Goal: Task Accomplishment & Management: Manage account settings

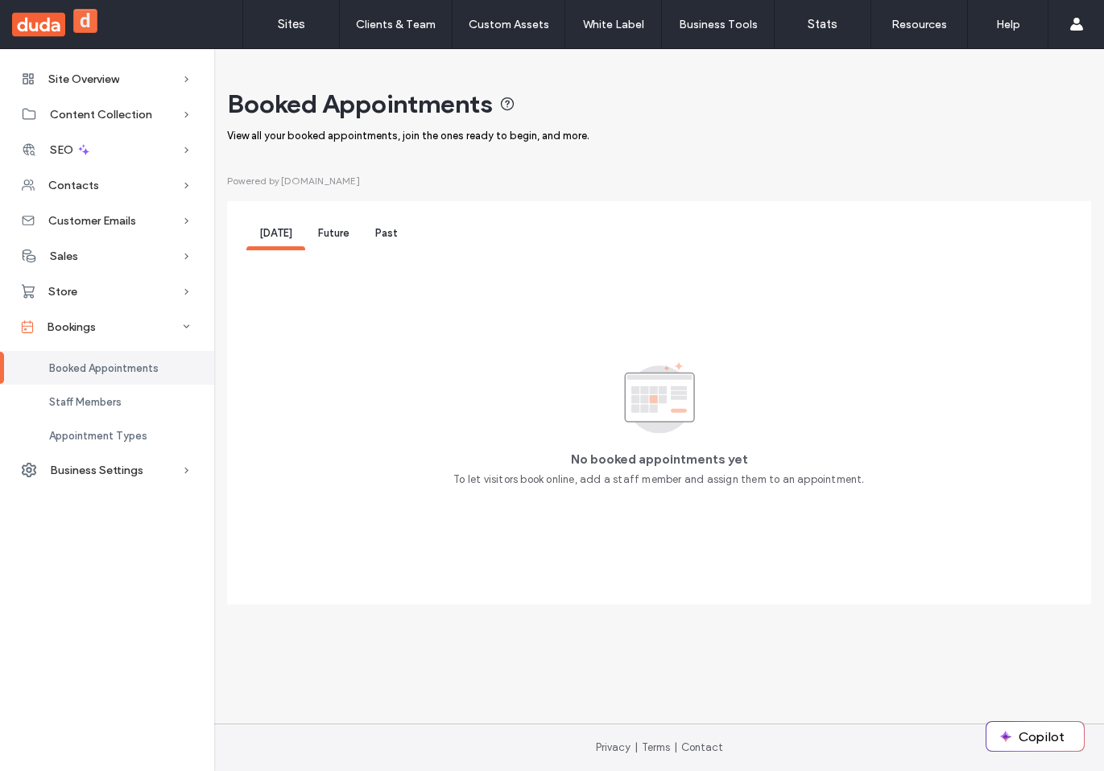
click at [330, 241] on div "Future" at bounding box center [333, 236] width 57 height 30
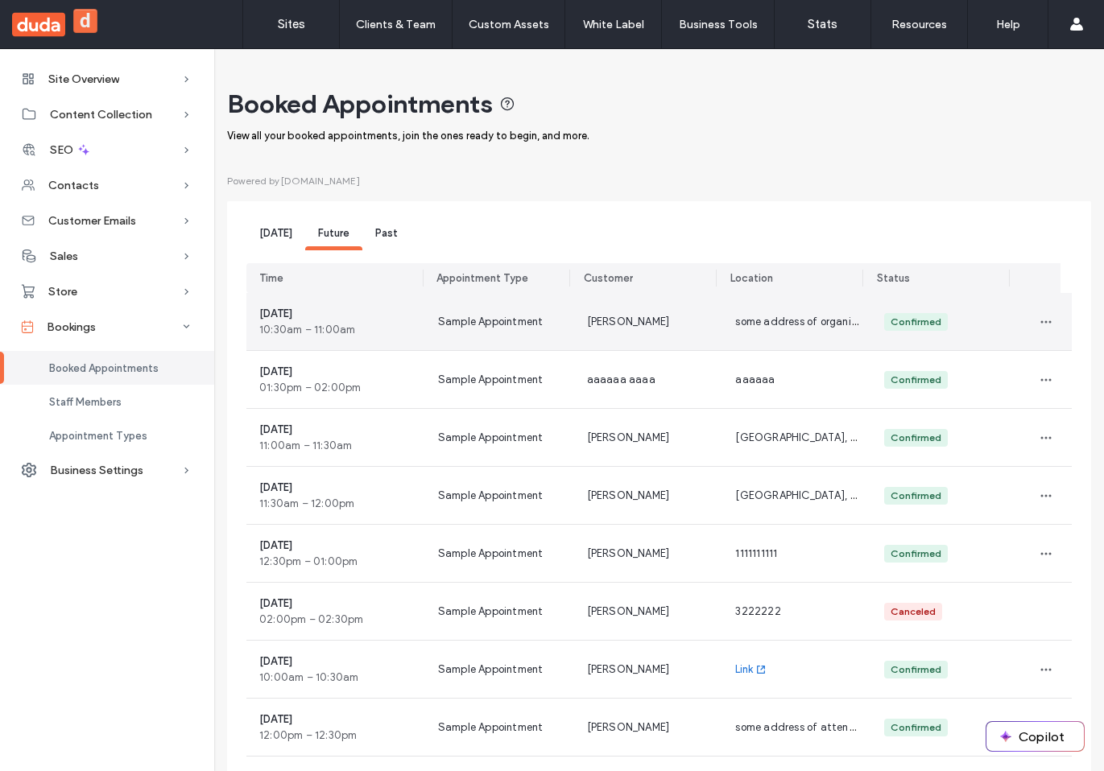
click at [674, 332] on div "[PERSON_NAME]" at bounding box center [648, 321] width 149 height 57
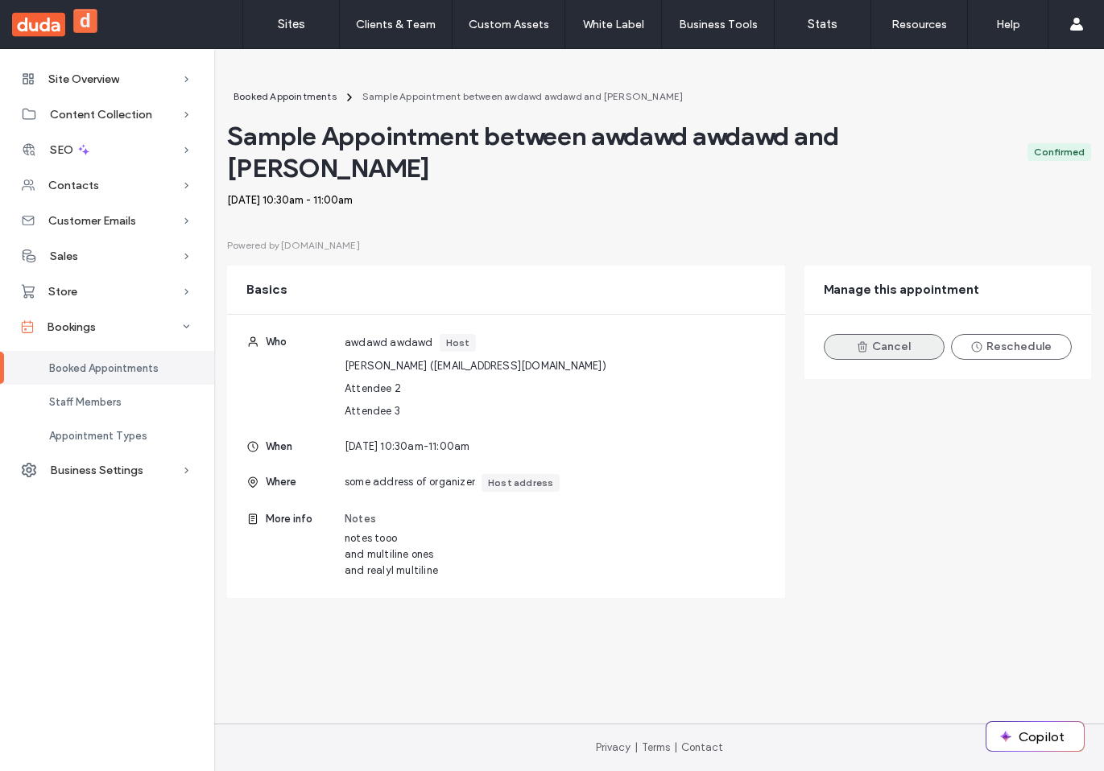
click at [878, 334] on button "Cancel" at bounding box center [884, 347] width 121 height 26
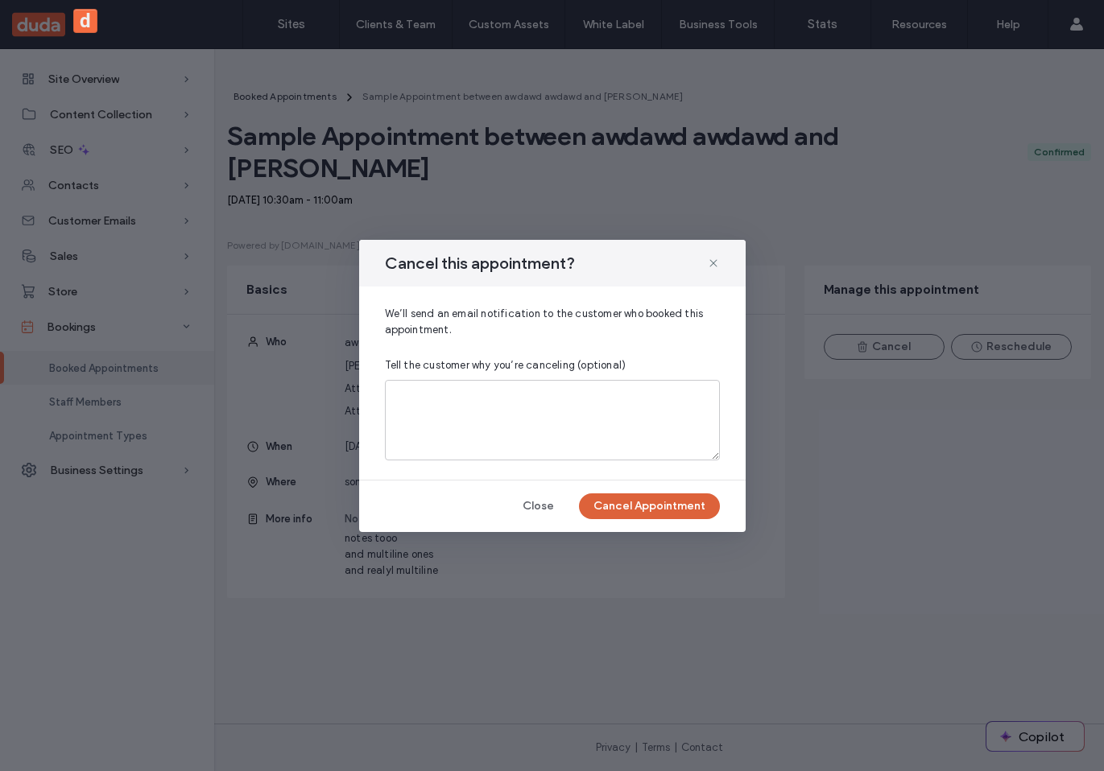
click at [626, 506] on button "Cancel Appointment" at bounding box center [649, 507] width 141 height 26
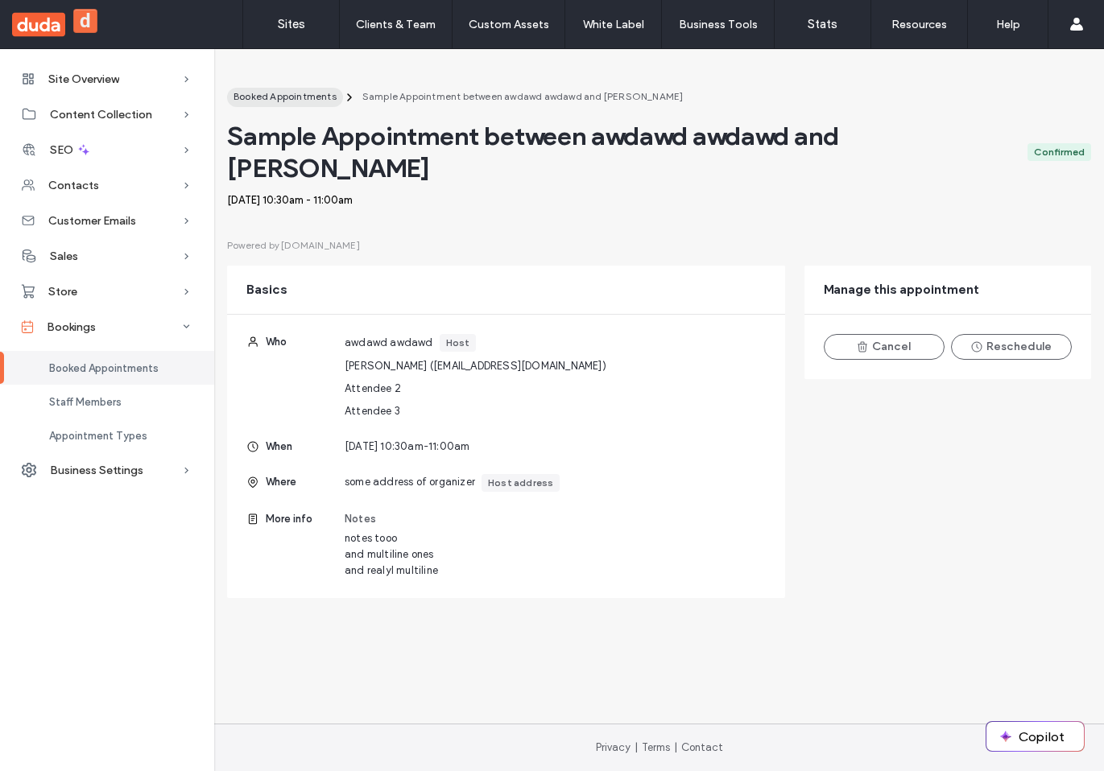
click at [296, 97] on span "Booked Appointments" at bounding box center [285, 96] width 103 height 12
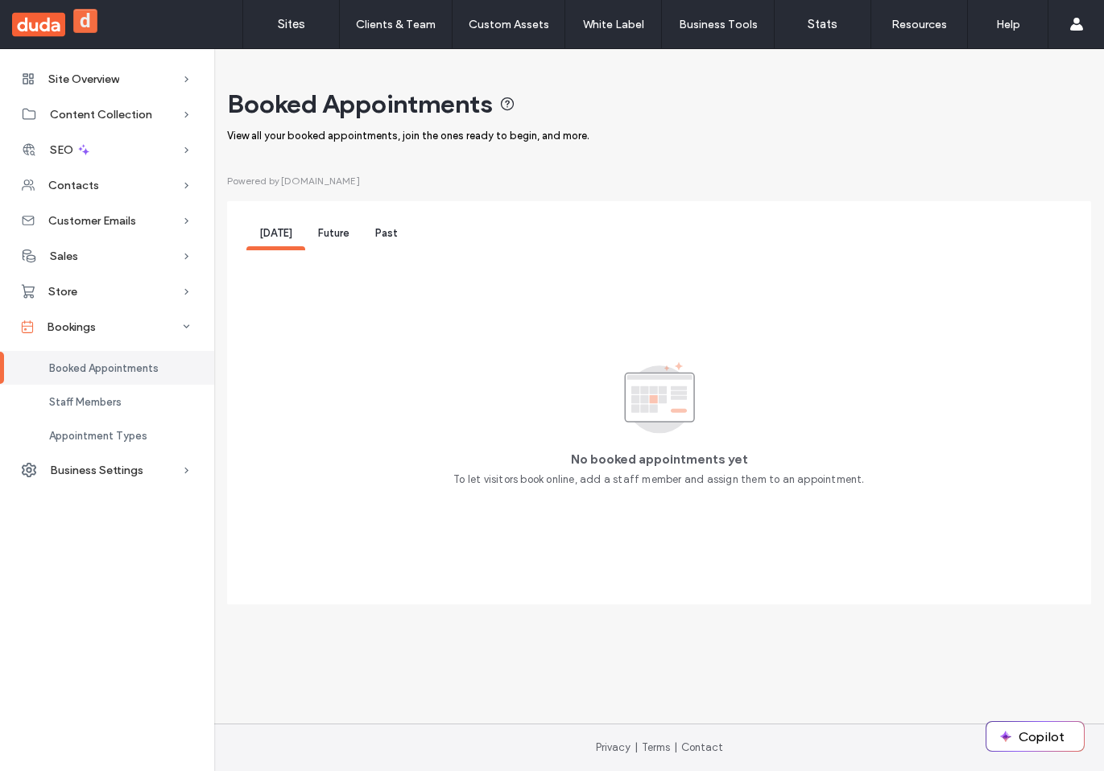
click at [324, 232] on span "Future" at bounding box center [333, 233] width 31 height 12
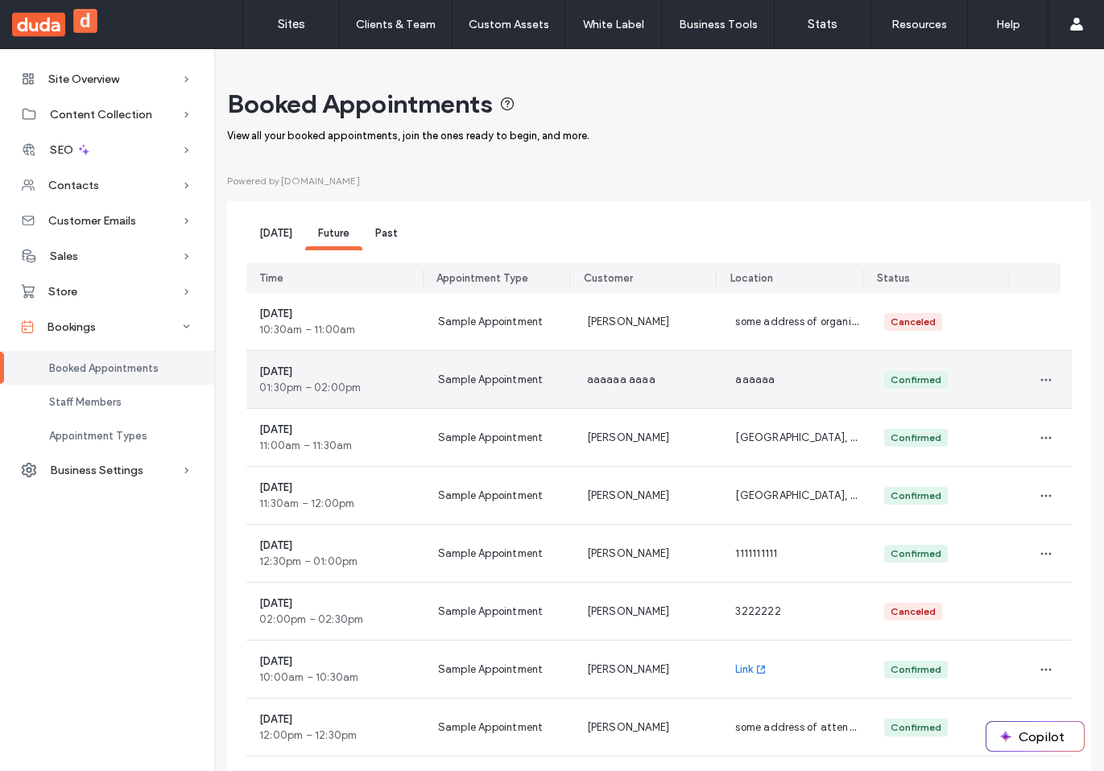
click at [680, 371] on div "aaaaaa aaaa" at bounding box center [648, 379] width 149 height 57
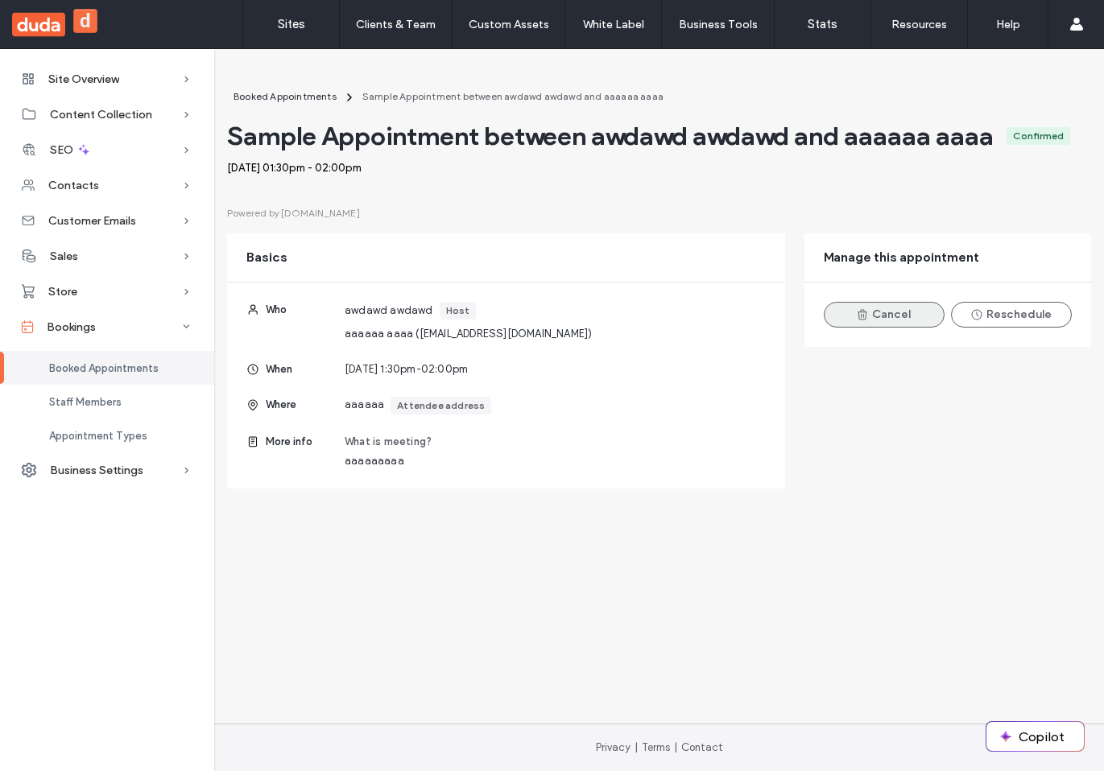
click at [909, 316] on button "Cancel" at bounding box center [884, 315] width 121 height 26
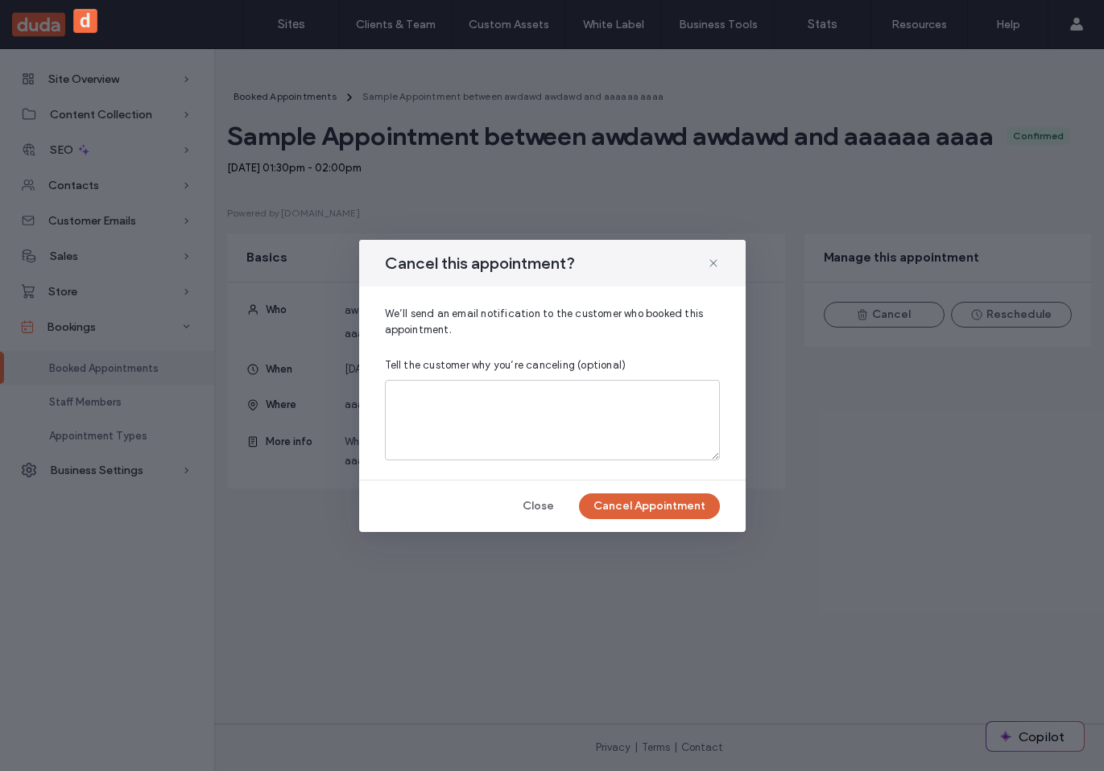
click at [671, 512] on button "Cancel Appointment" at bounding box center [649, 507] width 141 height 26
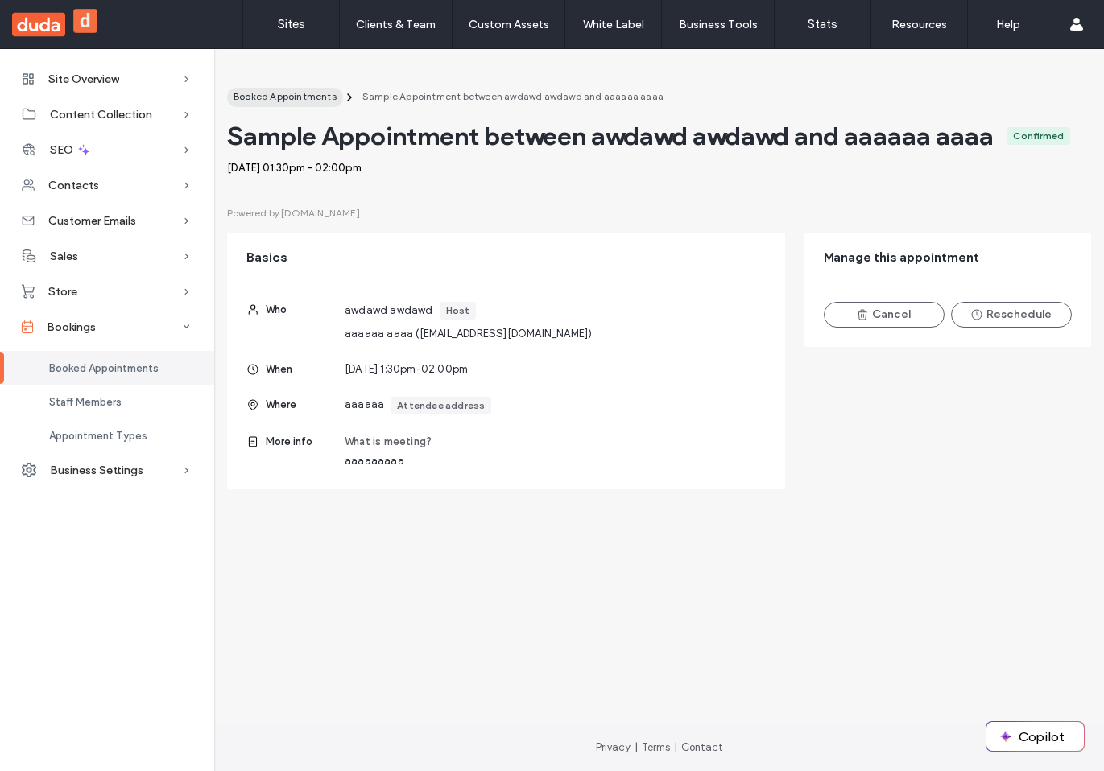
click at [280, 105] on button "Booked Appointments" at bounding box center [285, 97] width 116 height 19
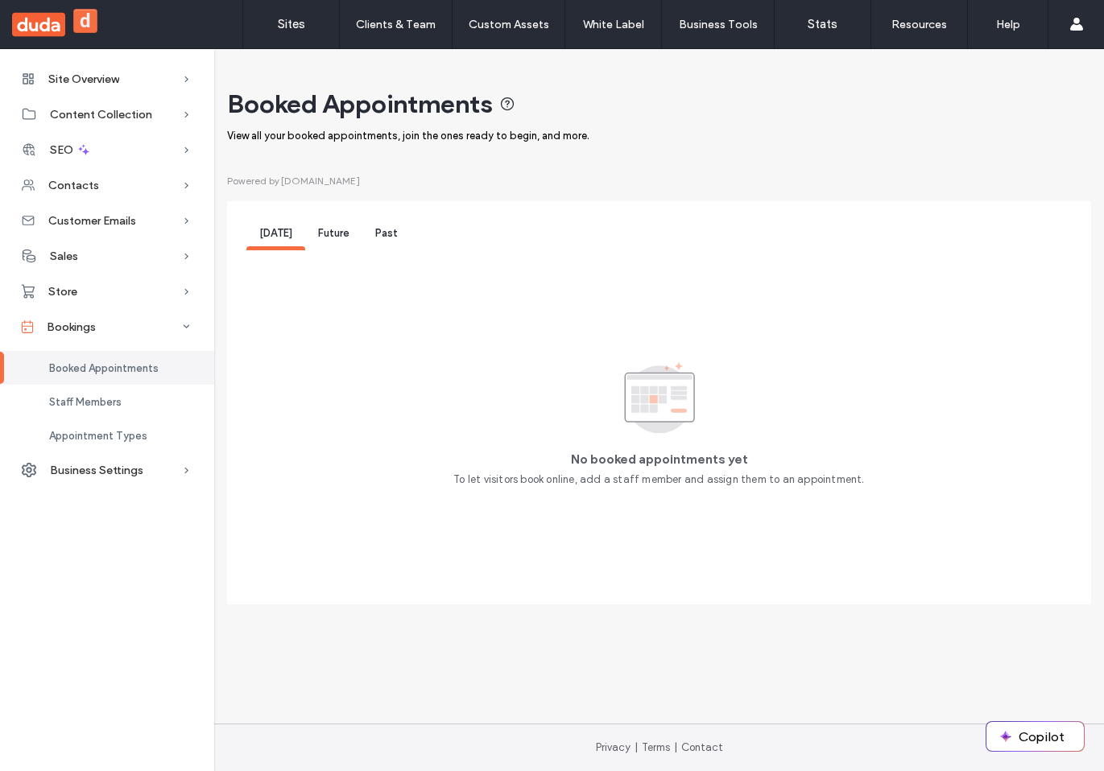
click at [333, 232] on span "Future" at bounding box center [333, 233] width 31 height 12
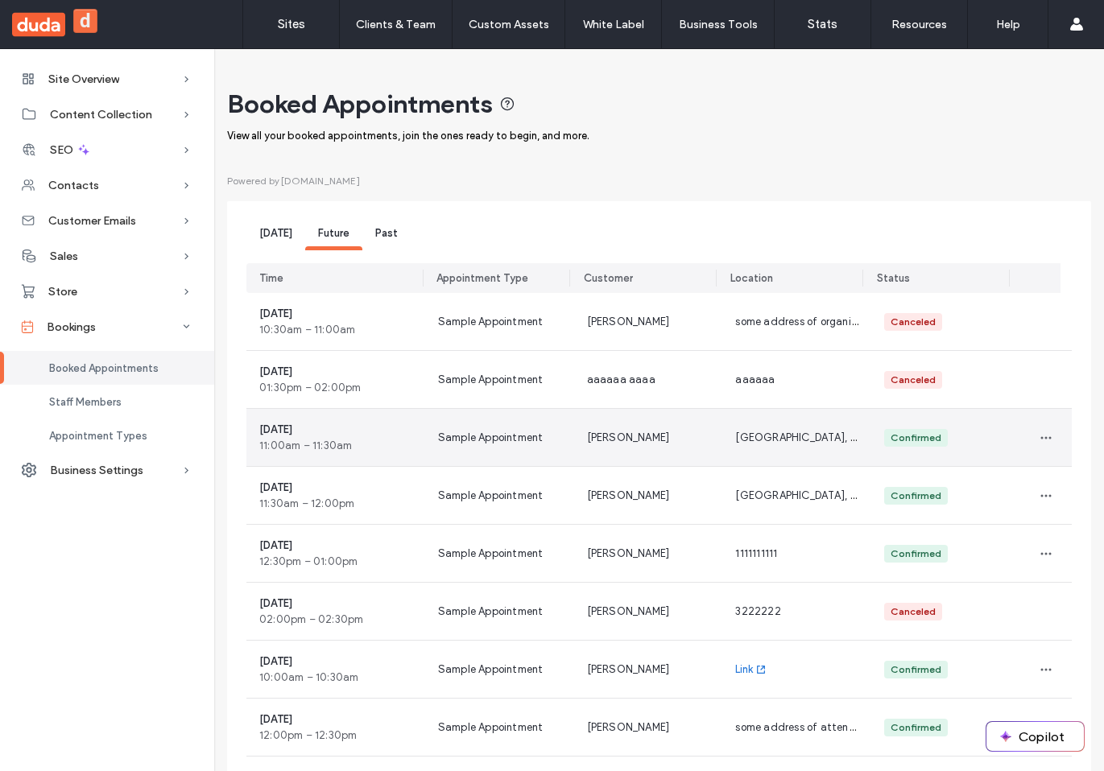
click at [655, 434] on div "[PERSON_NAME]" at bounding box center [648, 437] width 149 height 57
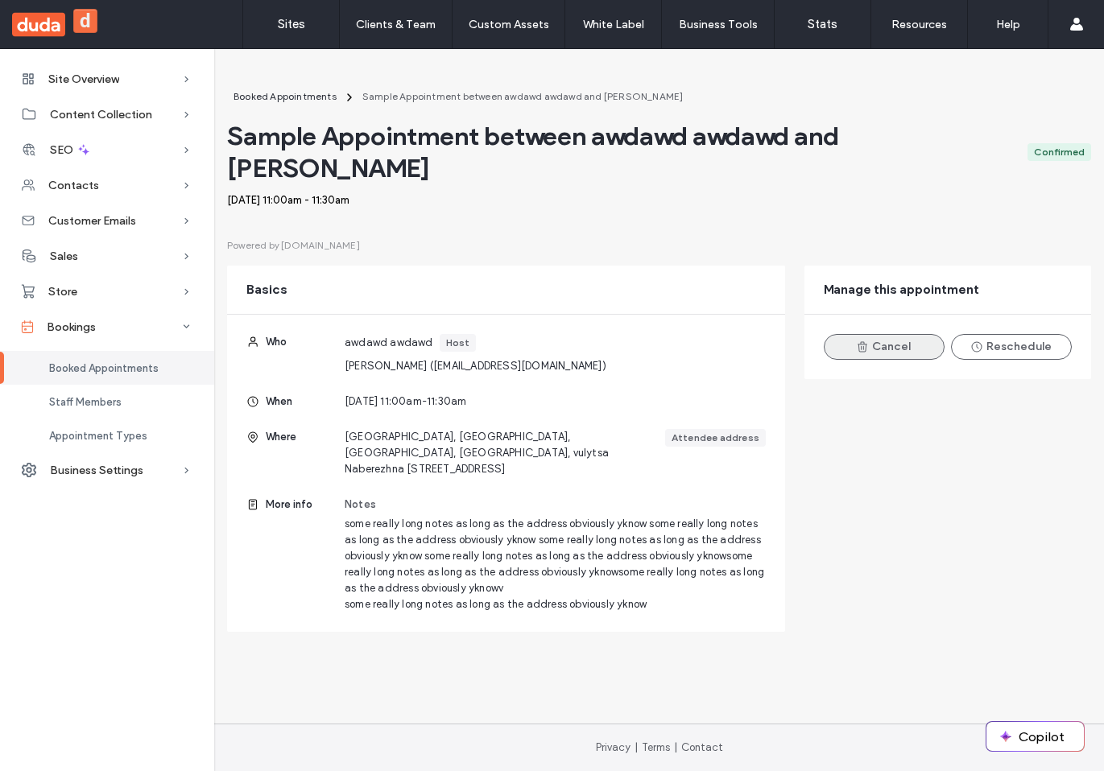
click at [896, 334] on button "Cancel" at bounding box center [884, 347] width 121 height 26
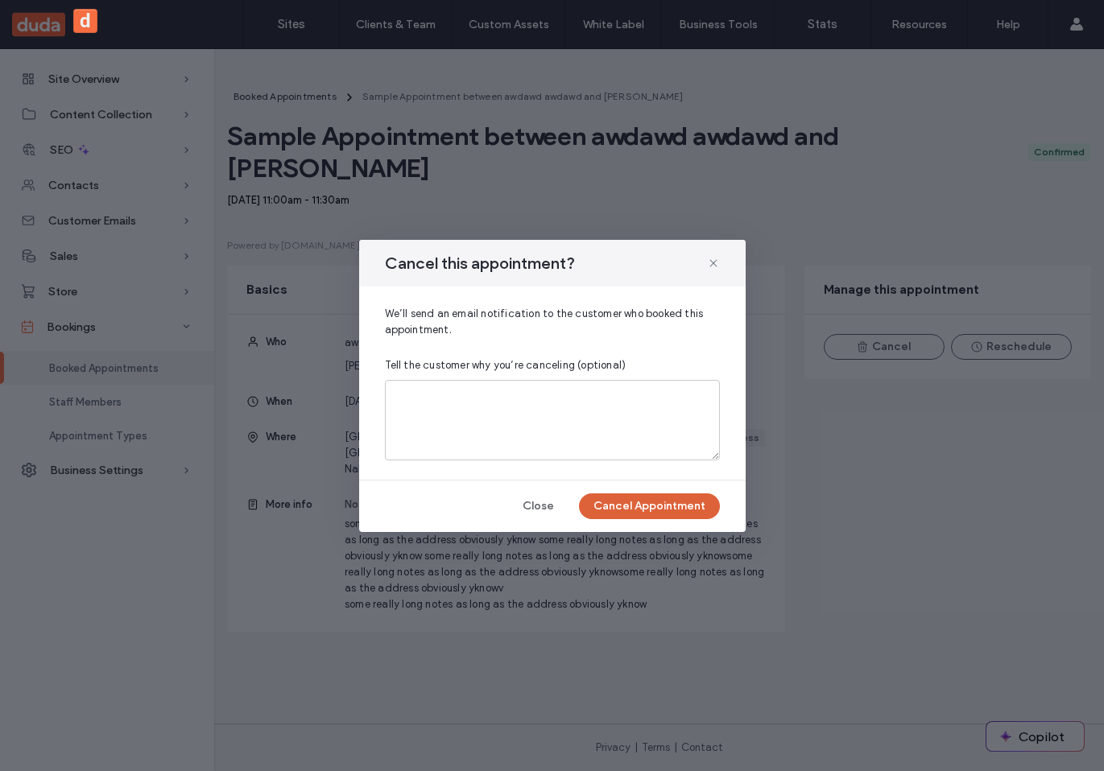
click at [655, 506] on button "Cancel Appointment" at bounding box center [649, 507] width 141 height 26
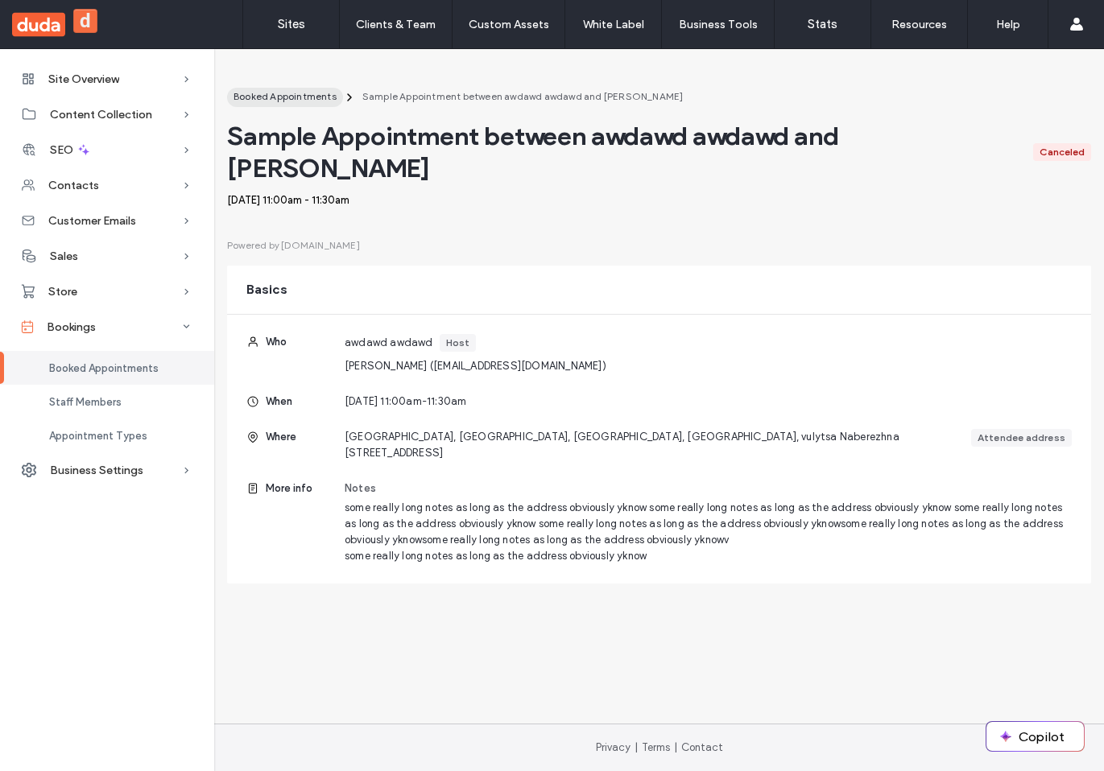
click at [293, 95] on span "Booked Appointments" at bounding box center [285, 96] width 103 height 12
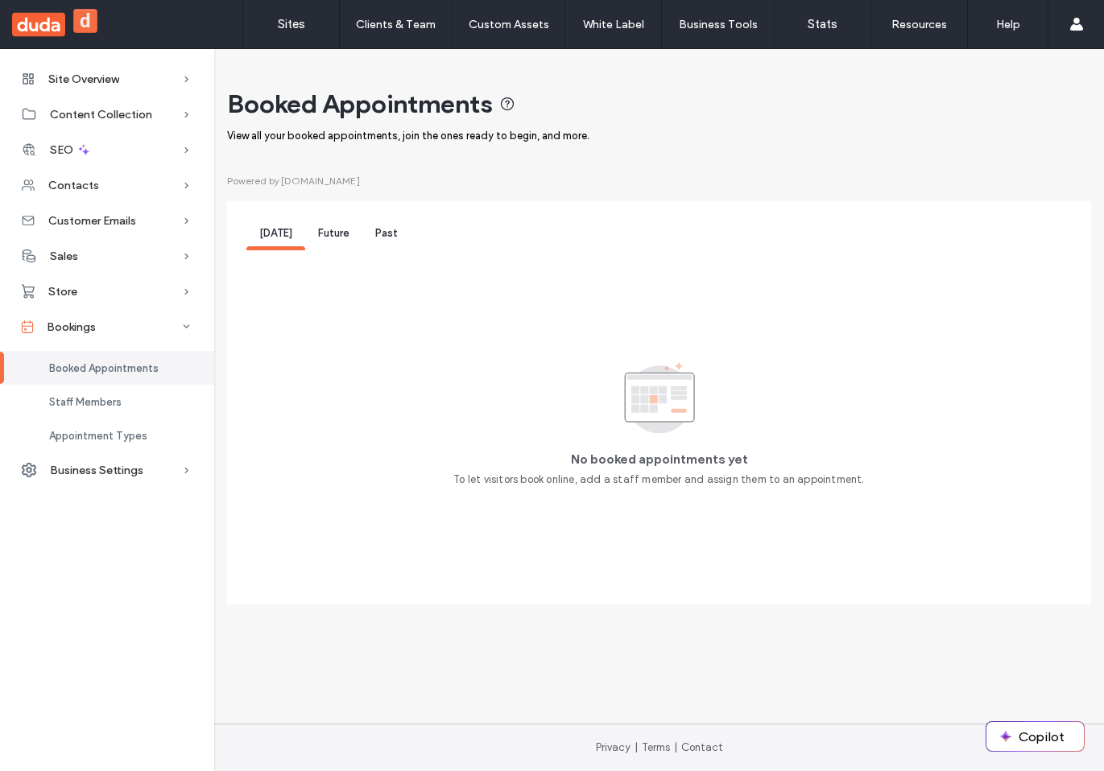
click at [347, 244] on div "Future" at bounding box center [333, 236] width 57 height 30
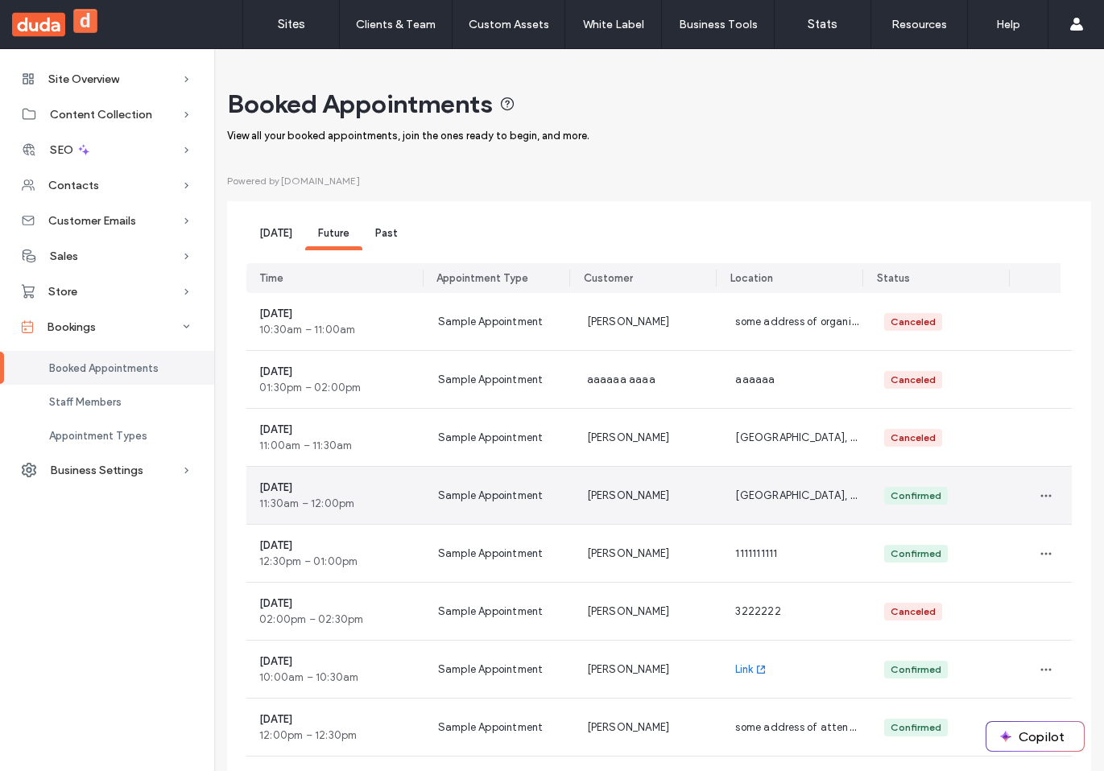
click at [669, 501] on div "[PERSON_NAME]" at bounding box center [648, 495] width 149 height 57
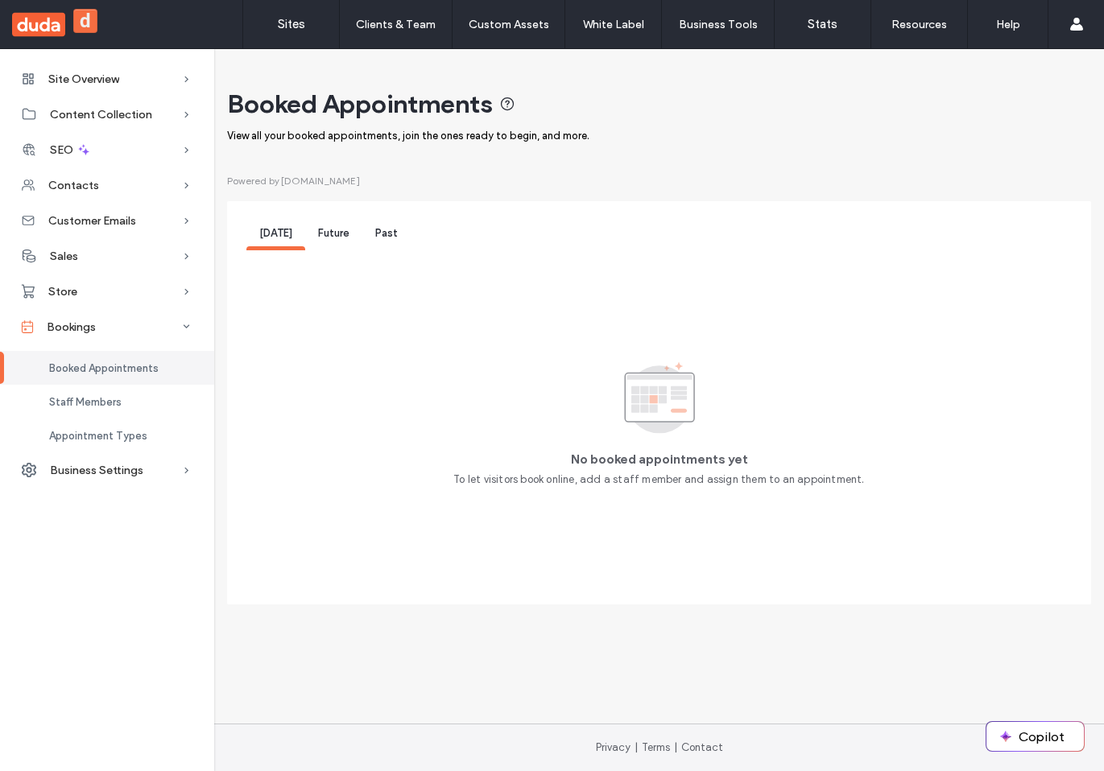
click at [326, 229] on span "Future" at bounding box center [333, 233] width 31 height 12
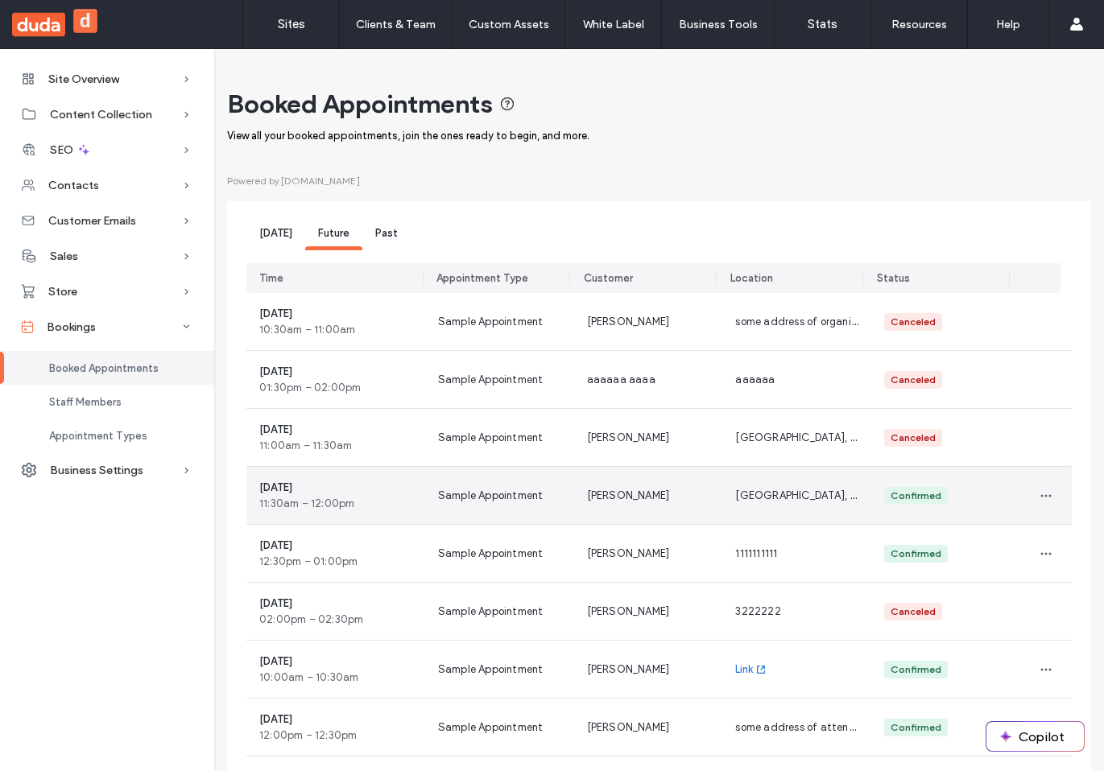
scroll to position [180, 0]
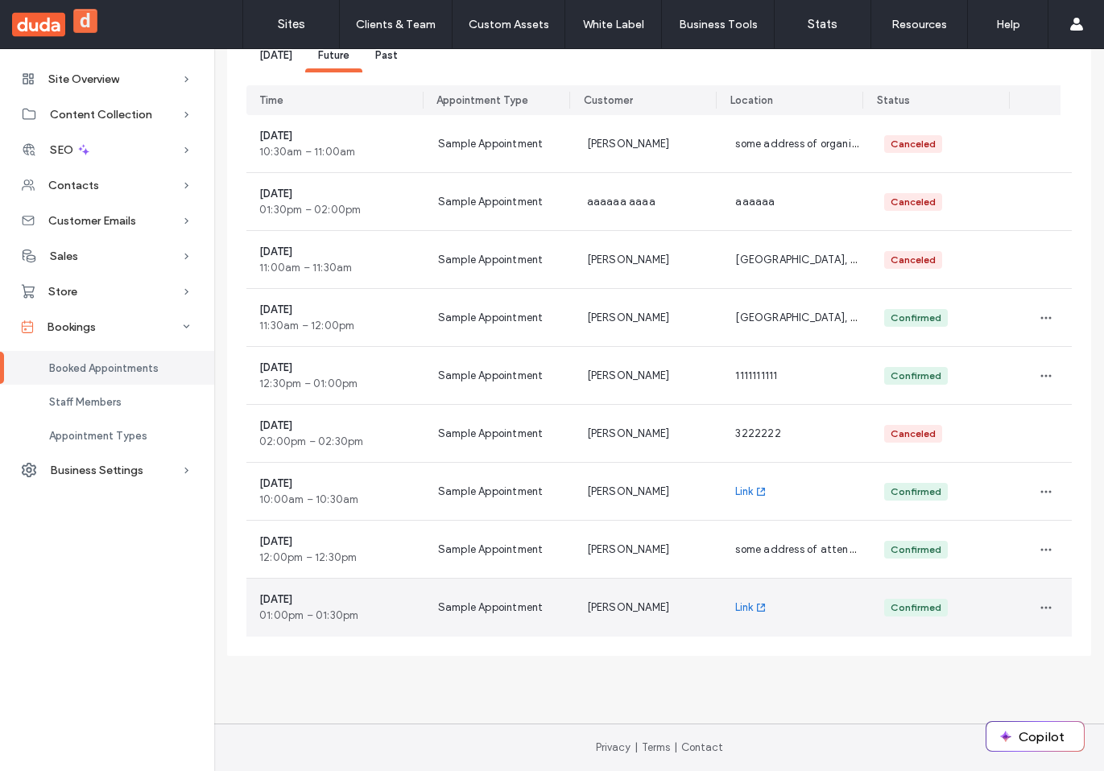
click at [792, 597] on div "Link" at bounding box center [796, 608] width 149 height 58
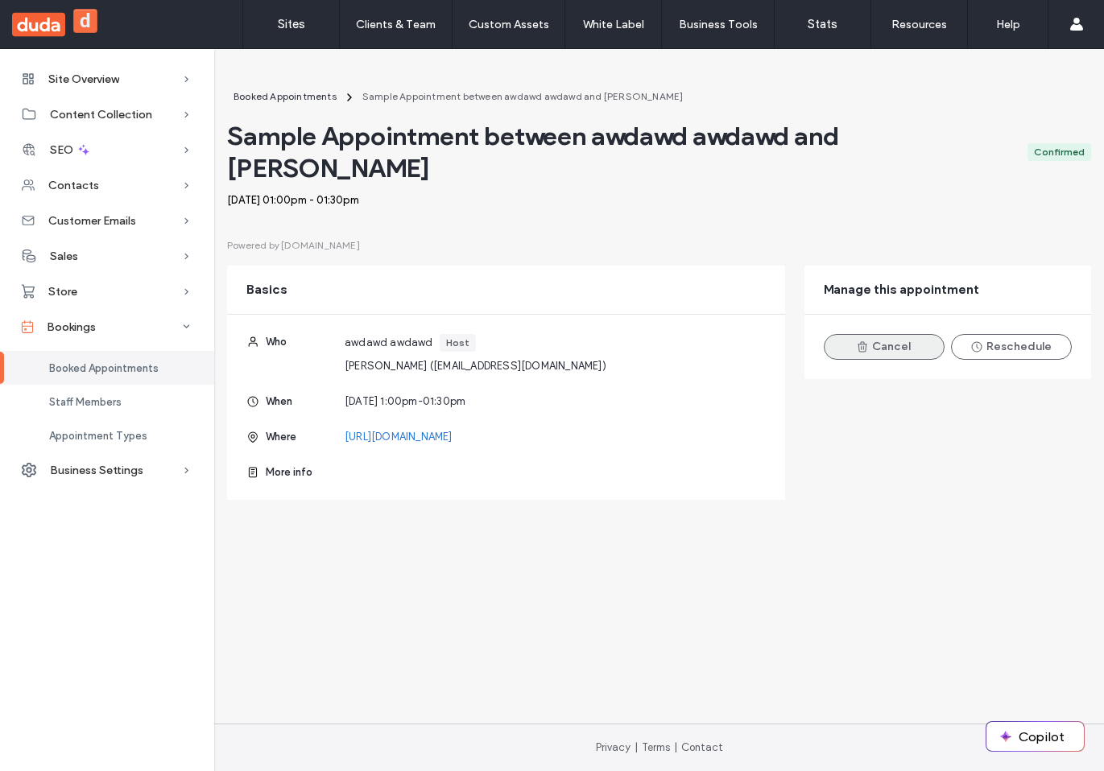
click at [918, 334] on button "Cancel" at bounding box center [884, 347] width 121 height 26
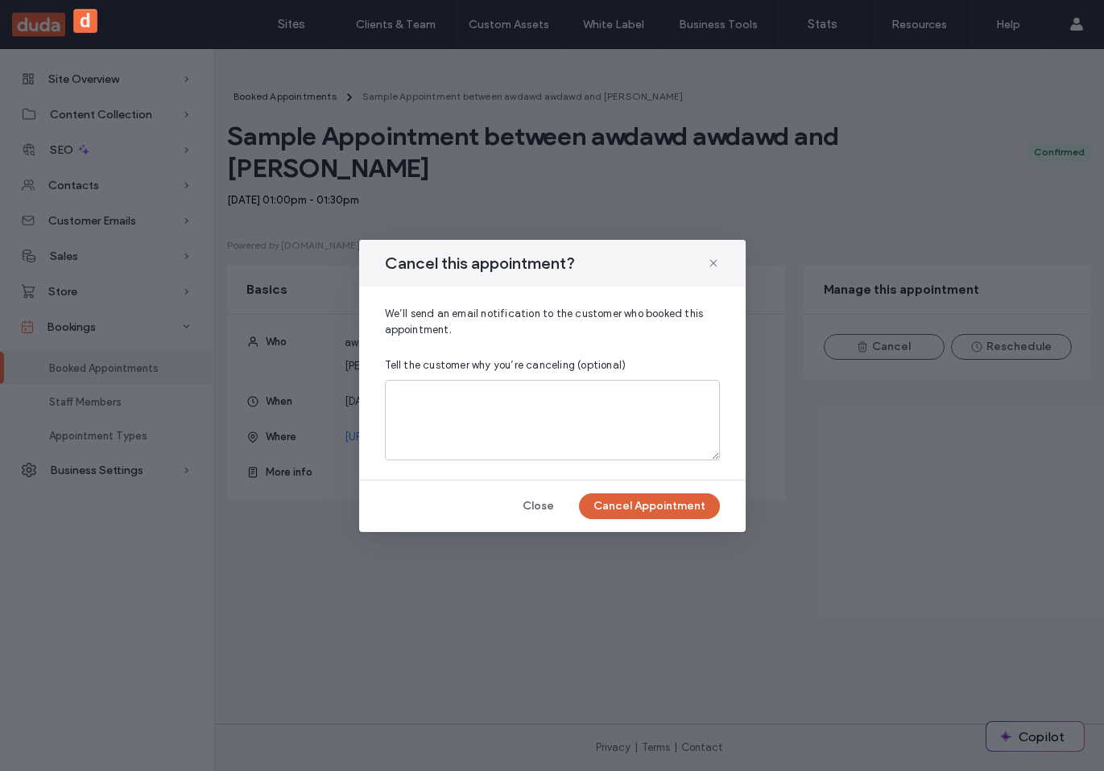
click at [643, 515] on button "Cancel Appointment" at bounding box center [649, 507] width 141 height 26
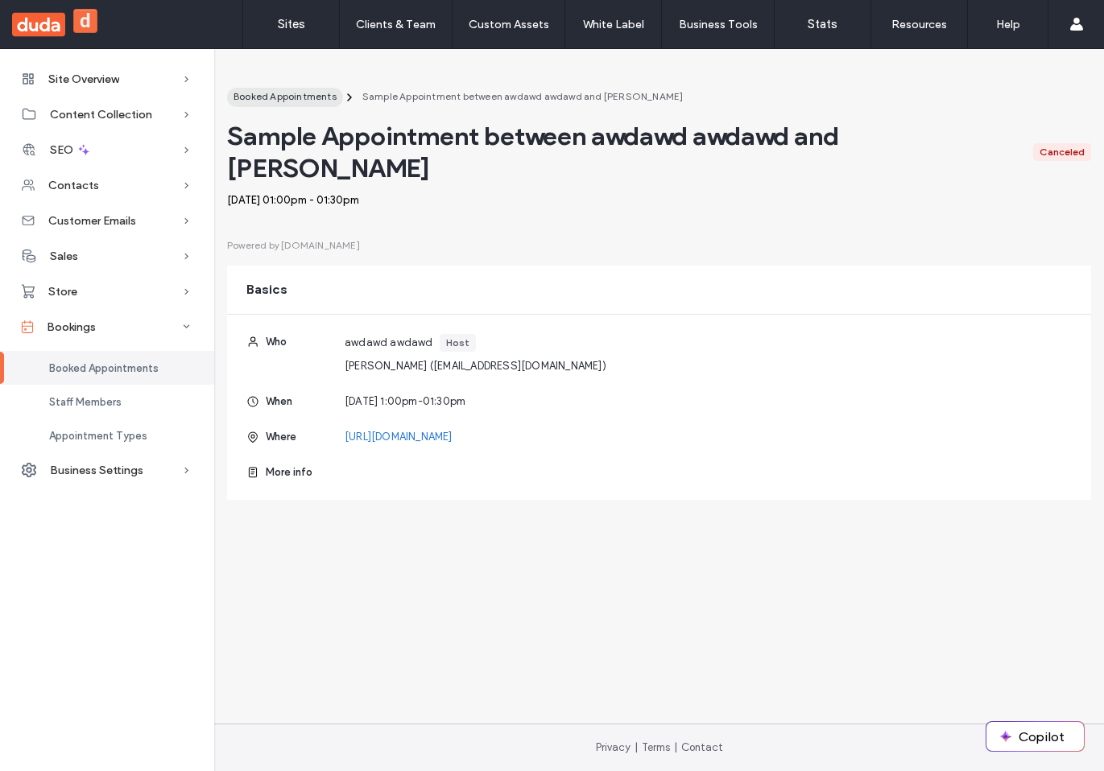
click at [301, 97] on span "Booked Appointments" at bounding box center [285, 96] width 103 height 12
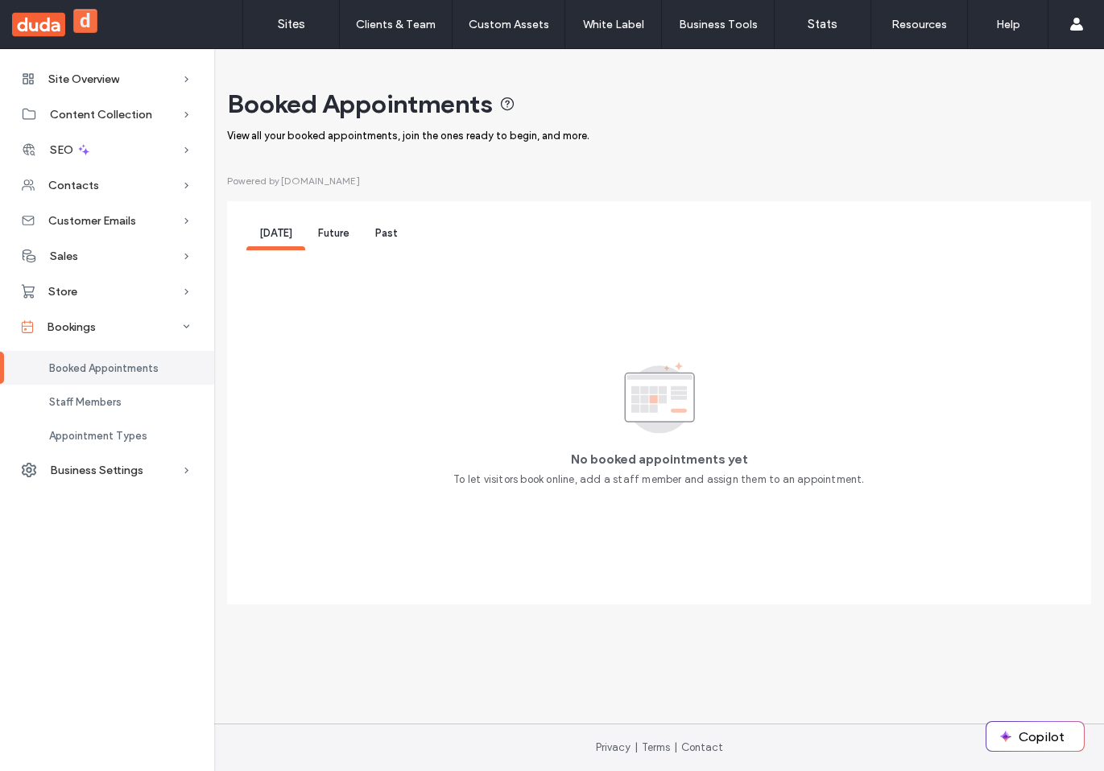
click at [320, 235] on span "Future" at bounding box center [333, 233] width 31 height 12
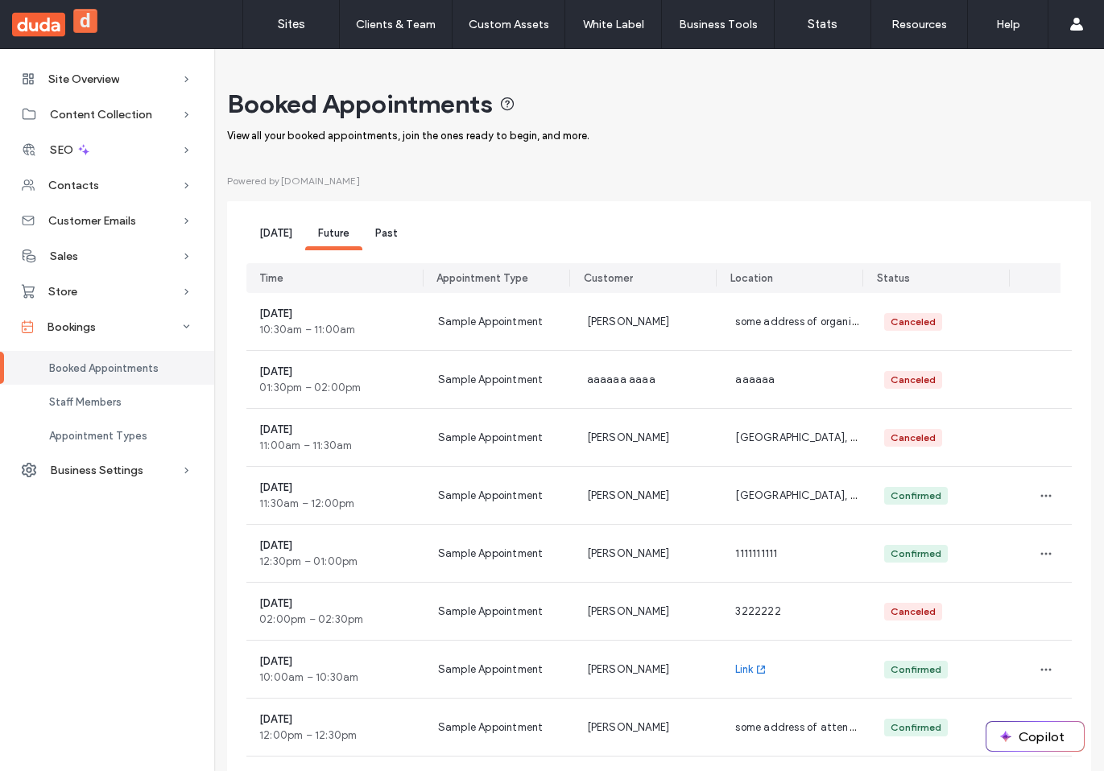
scroll to position [180, 0]
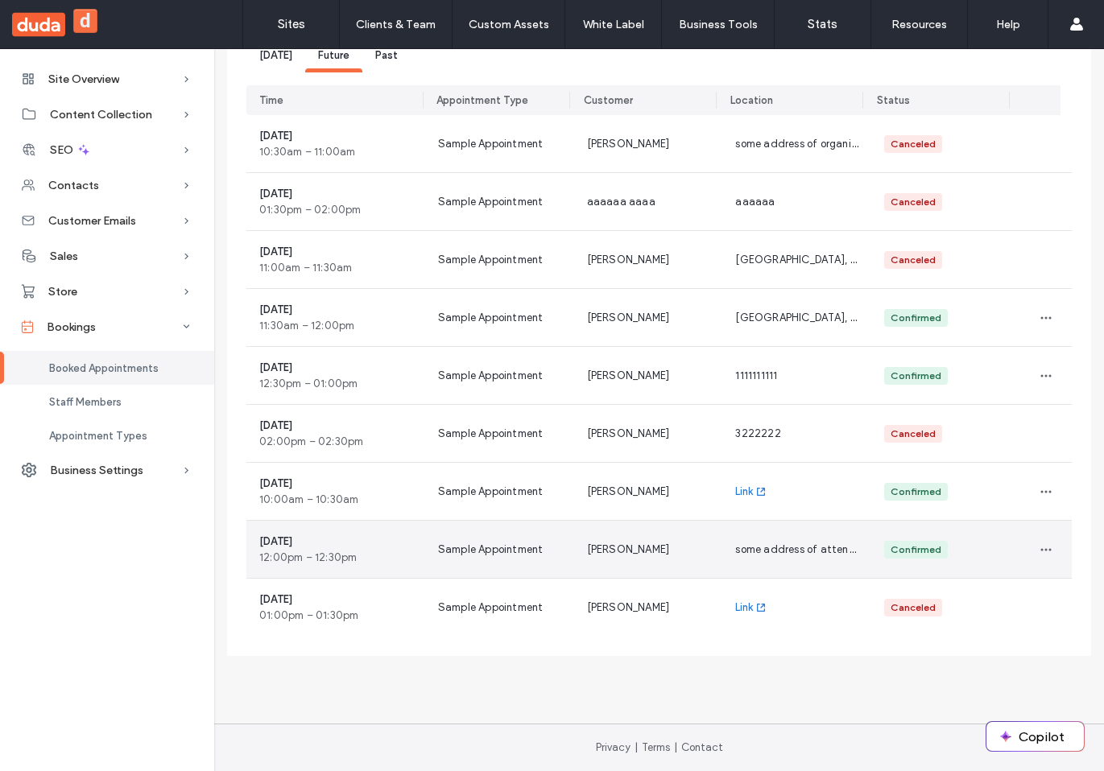
click at [591, 575] on div "[PERSON_NAME]" at bounding box center [648, 549] width 149 height 57
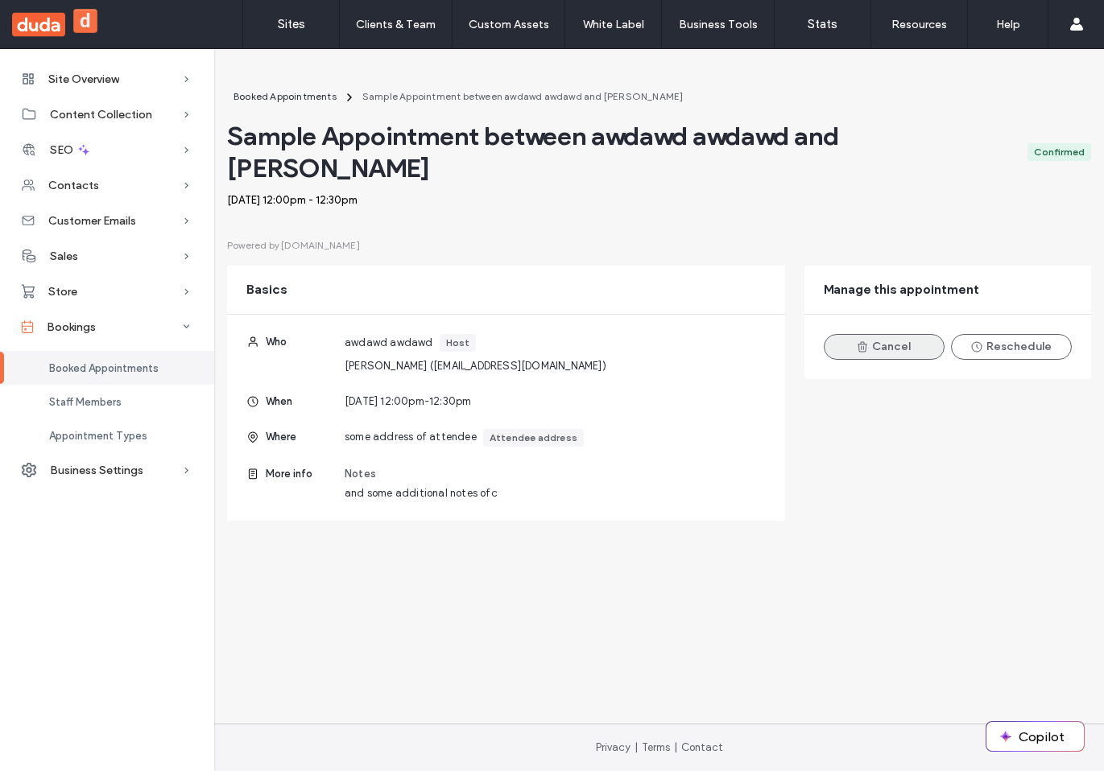
click at [846, 334] on button "Cancel" at bounding box center [884, 347] width 121 height 26
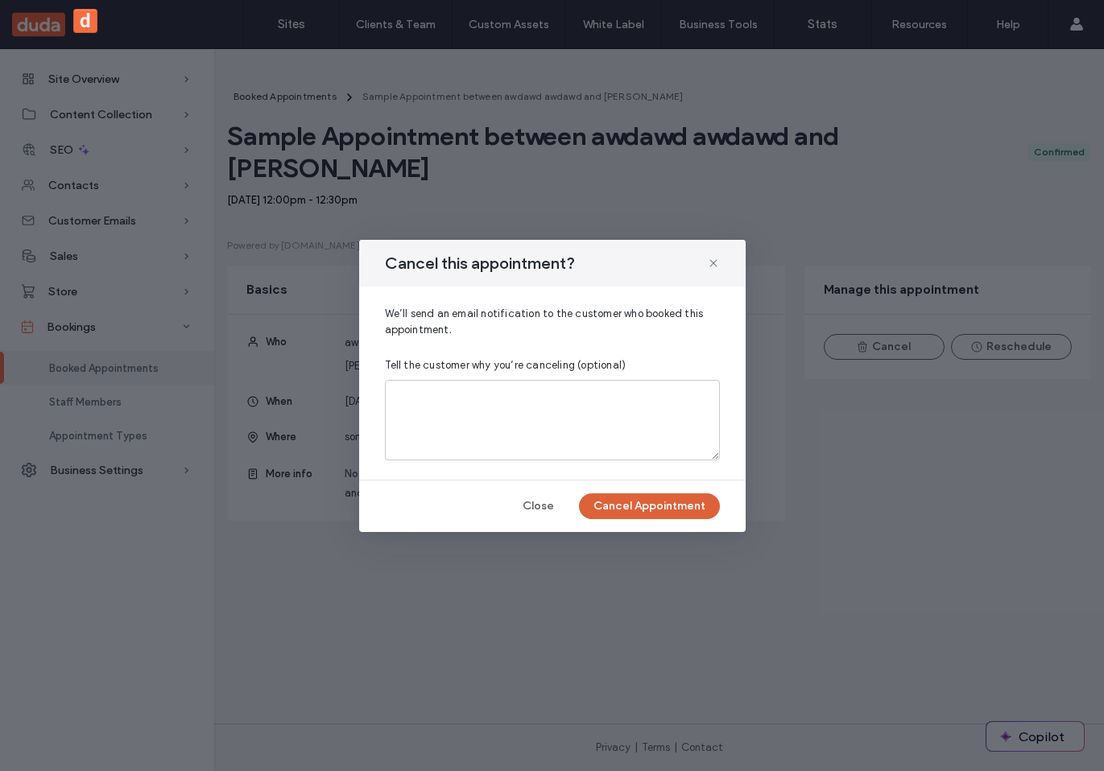
click at [662, 511] on button "Cancel Appointment" at bounding box center [649, 507] width 141 height 26
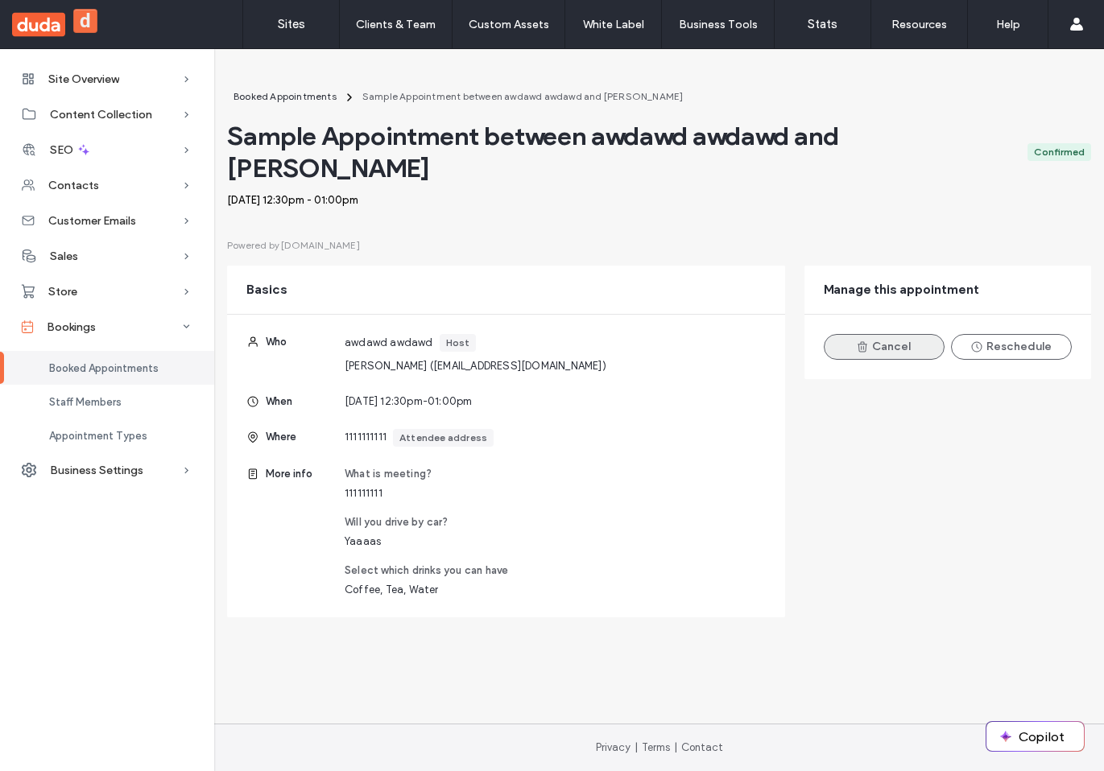
click at [915, 334] on button "Cancel" at bounding box center [884, 347] width 121 height 26
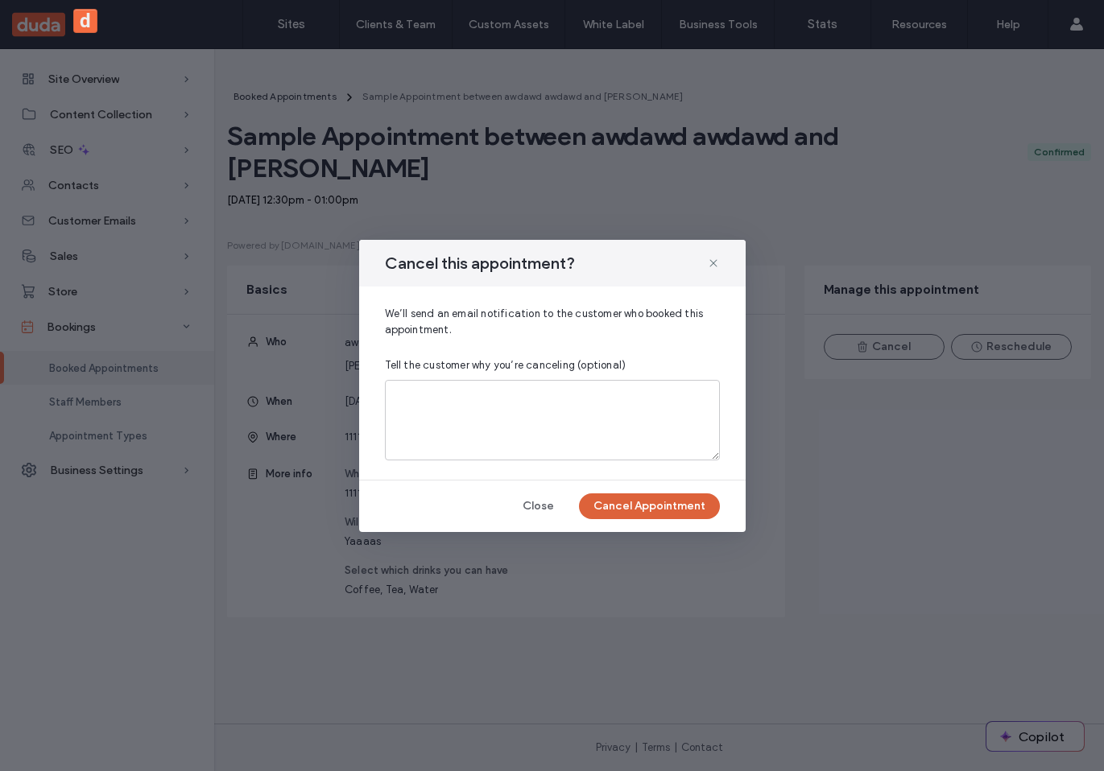
click at [676, 502] on button "Cancel Appointment" at bounding box center [649, 507] width 141 height 26
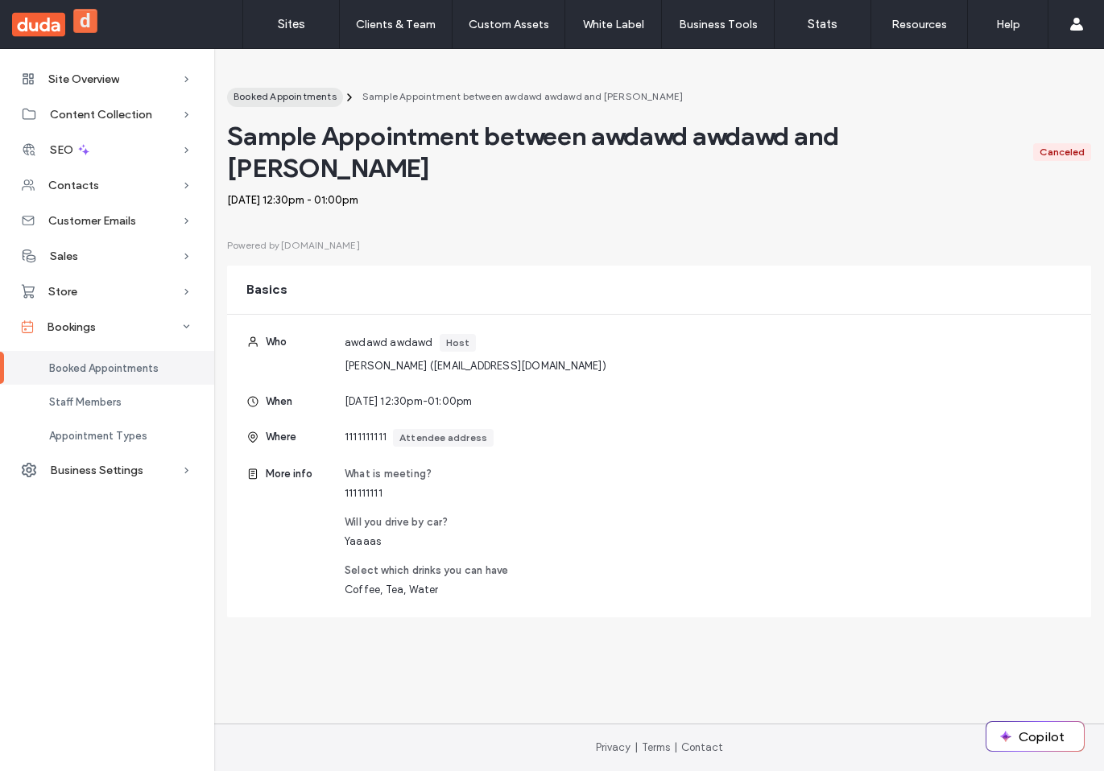
click at [260, 93] on span "Booked Appointments" at bounding box center [285, 96] width 103 height 12
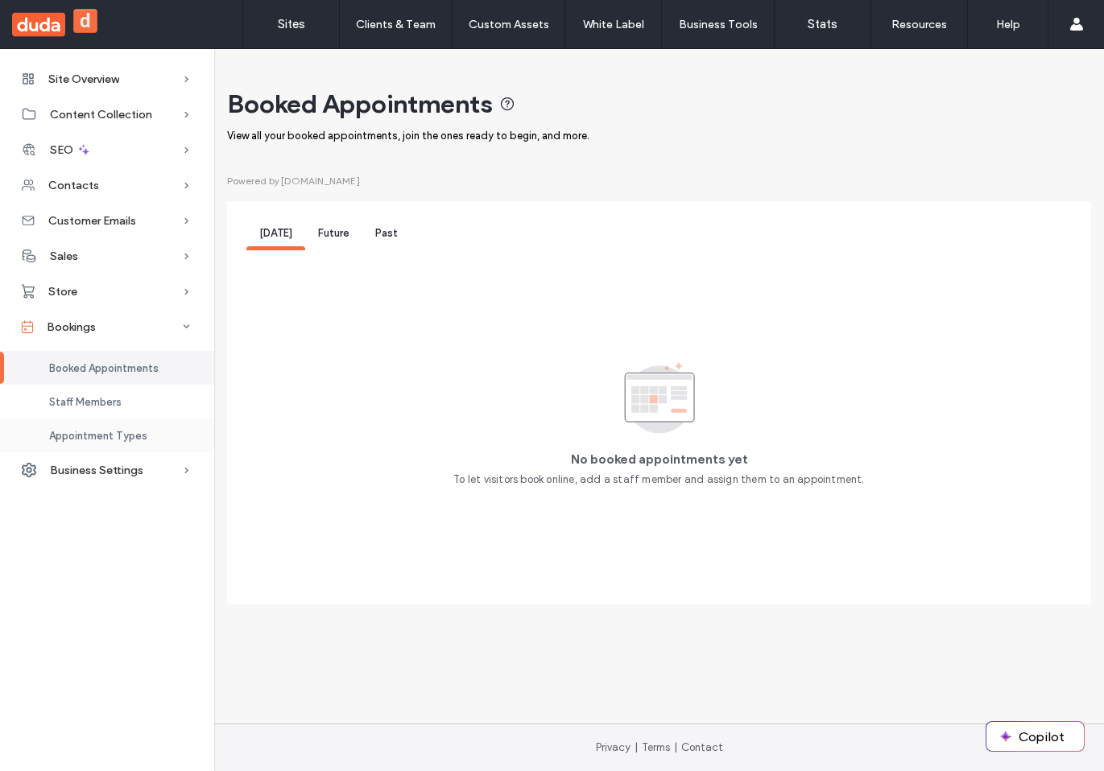
click at [108, 434] on span "Appointment Types" at bounding box center [98, 436] width 98 height 12
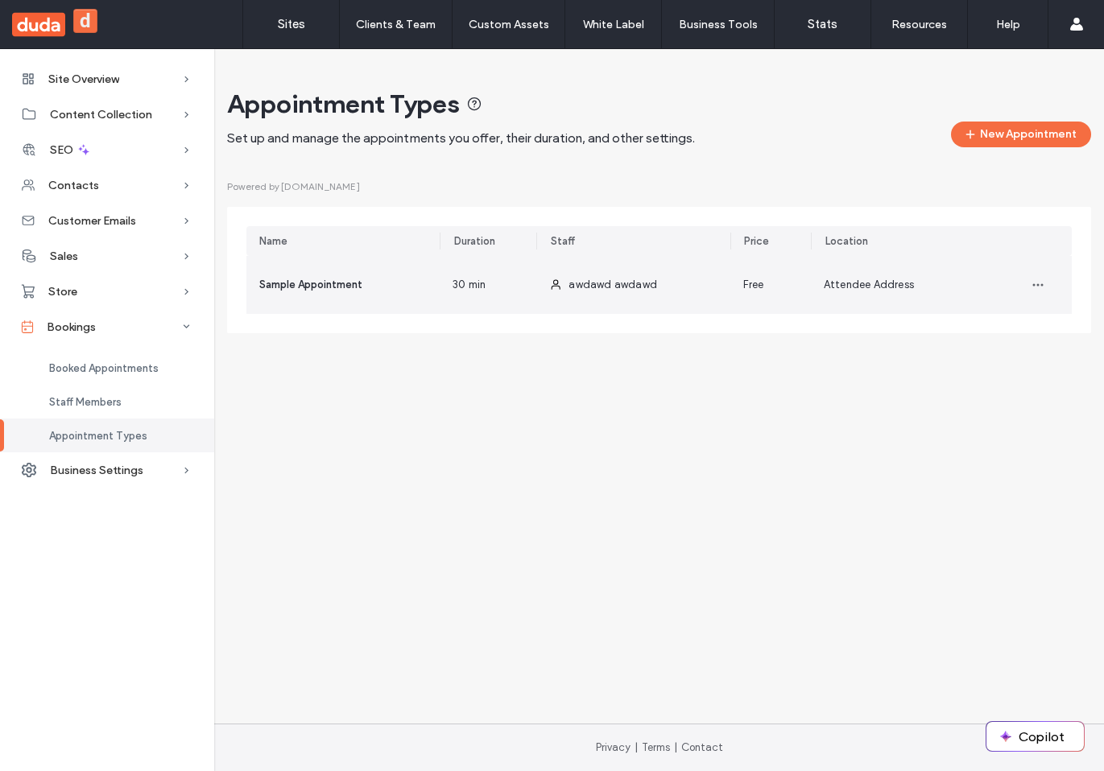
click at [420, 303] on div "Sample Appointment" at bounding box center [342, 285] width 193 height 58
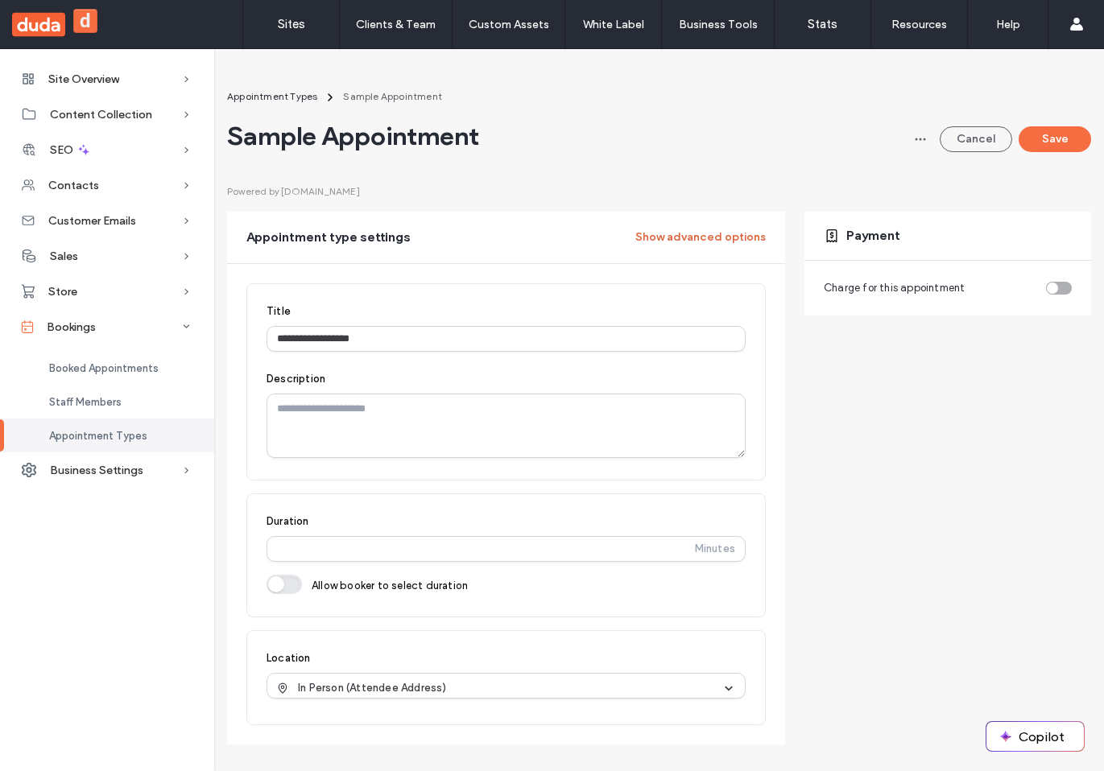
click at [669, 225] on button "Show advanced options" at bounding box center [700, 238] width 130 height 26
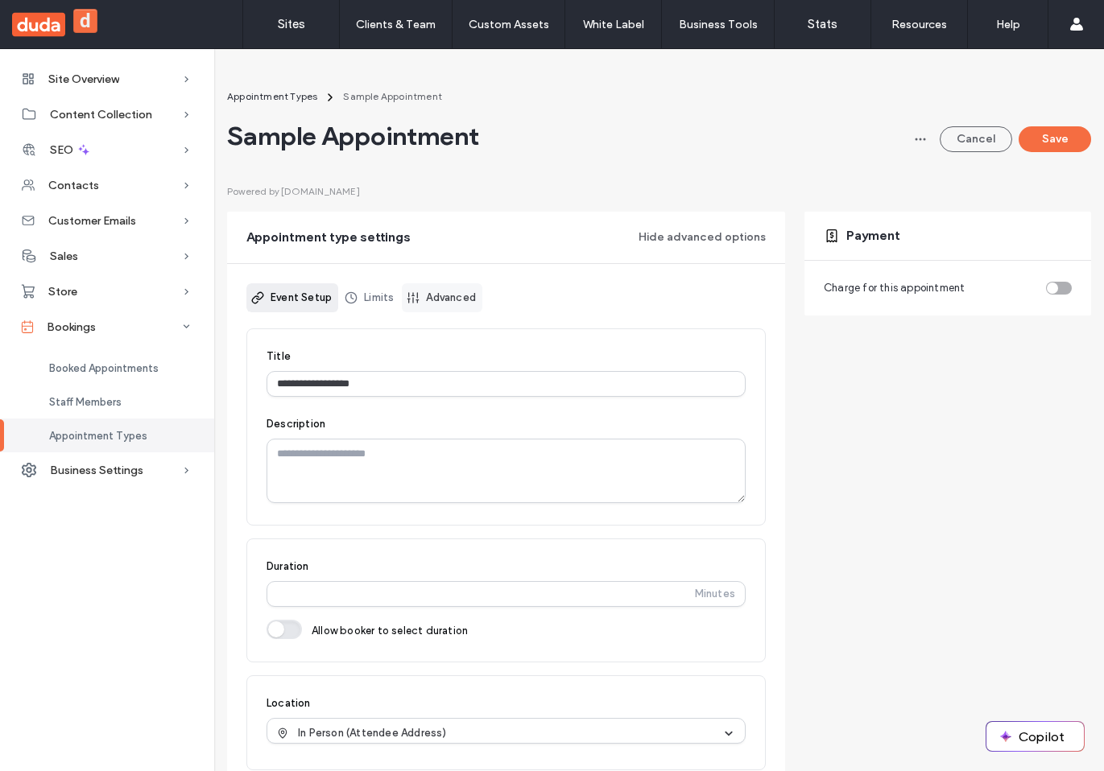
click at [442, 296] on link "Advanced" at bounding box center [442, 297] width 81 height 29
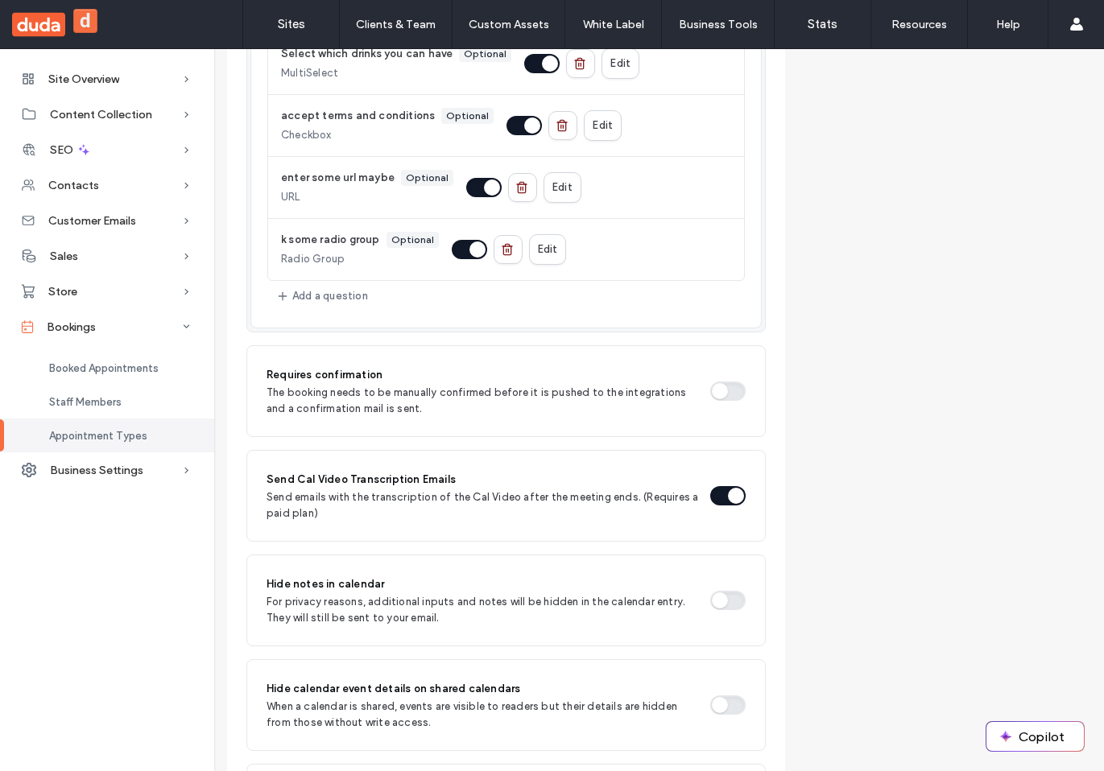
scroll to position [1195, 0]
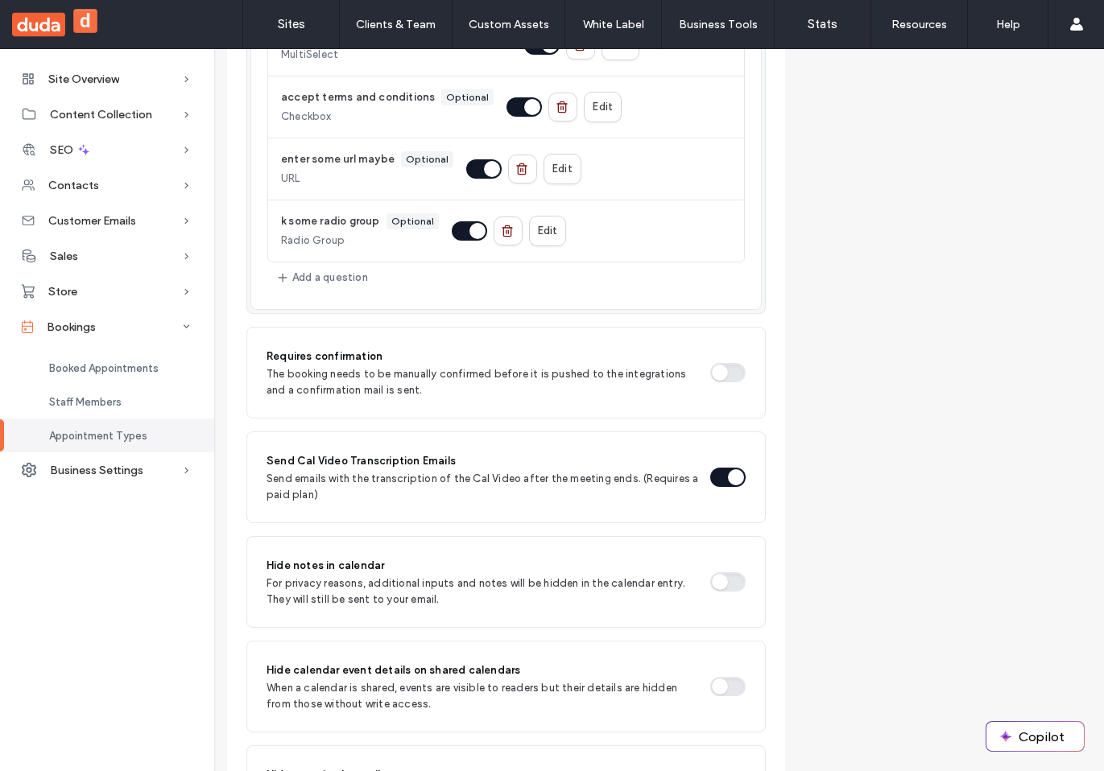
click at [717, 378] on button "button" at bounding box center [727, 372] width 35 height 19
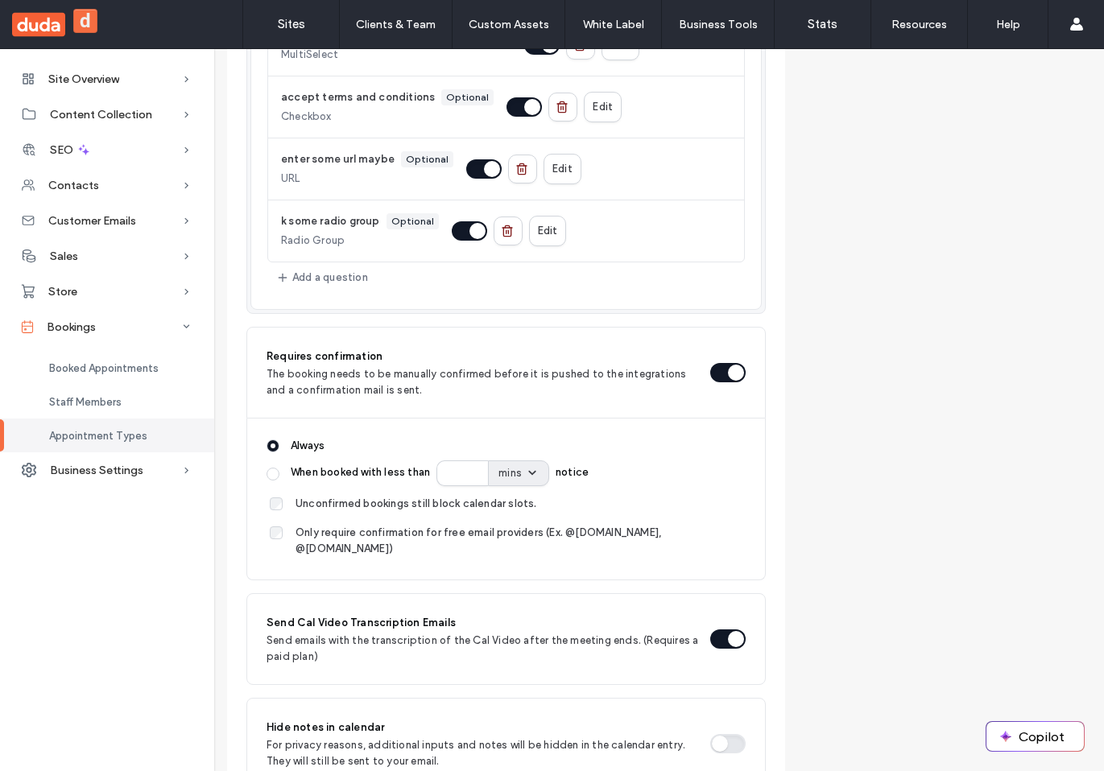
scroll to position [0, 0]
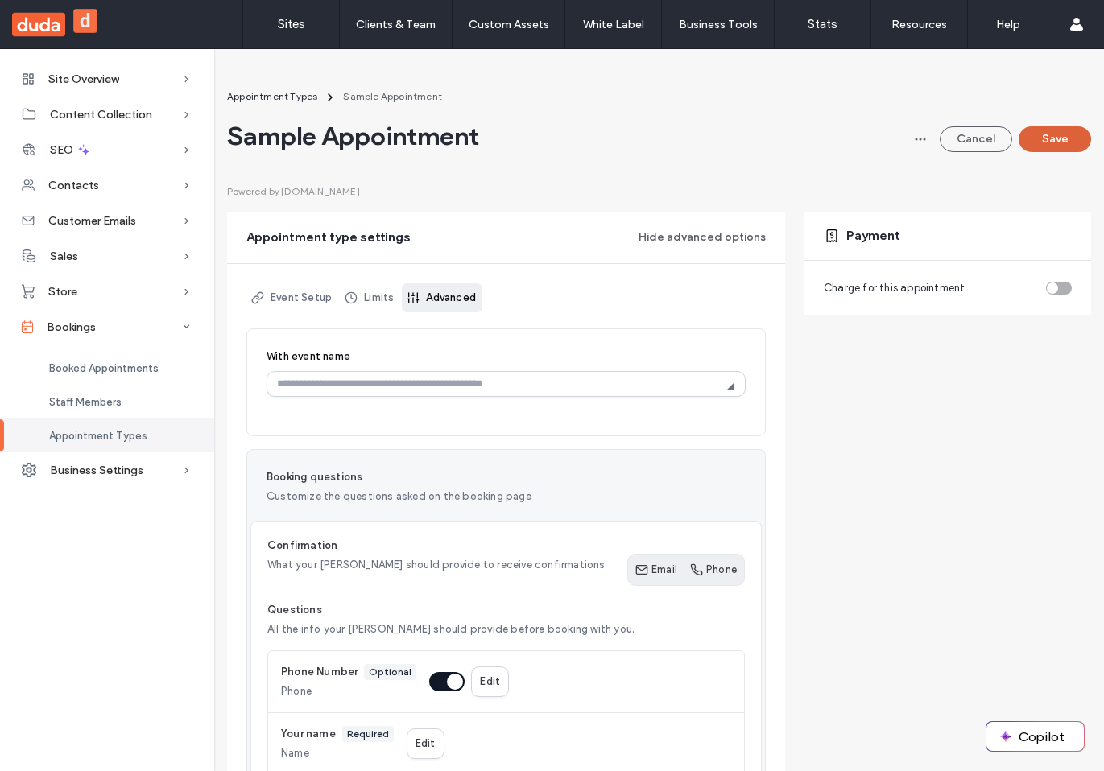
click at [1031, 141] on button "Save" at bounding box center [1055, 139] width 72 height 26
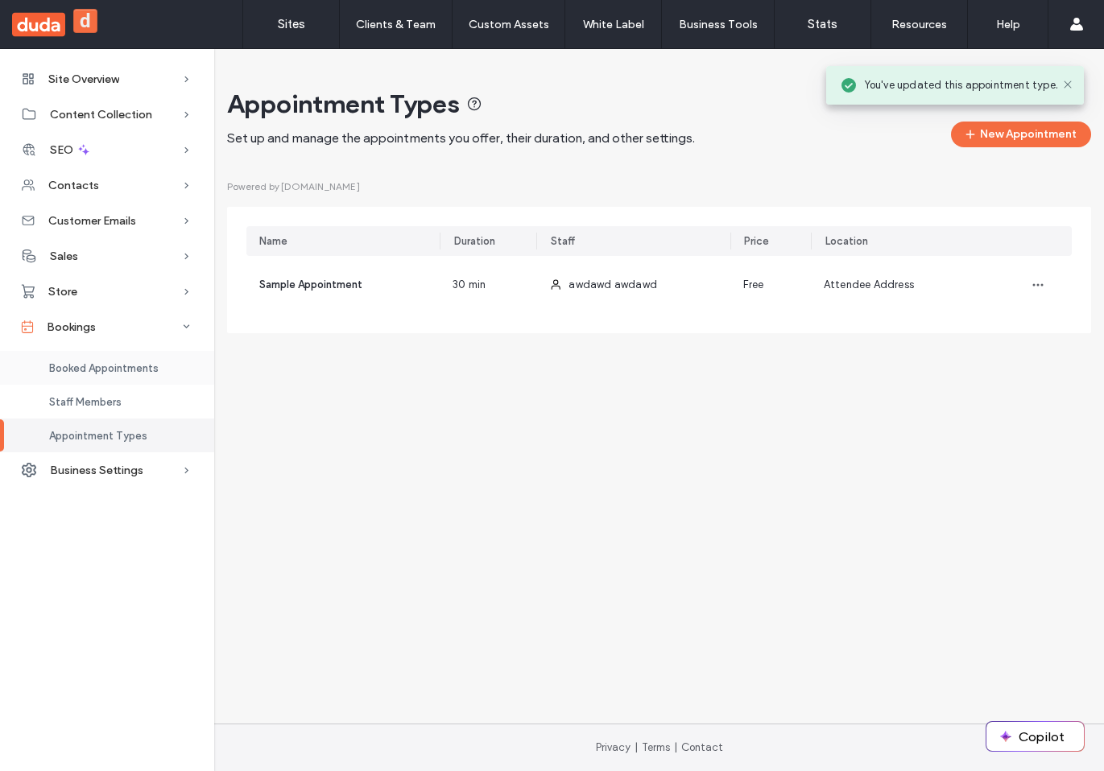
click at [115, 367] on span "Booked Appointments" at bounding box center [104, 368] width 110 height 12
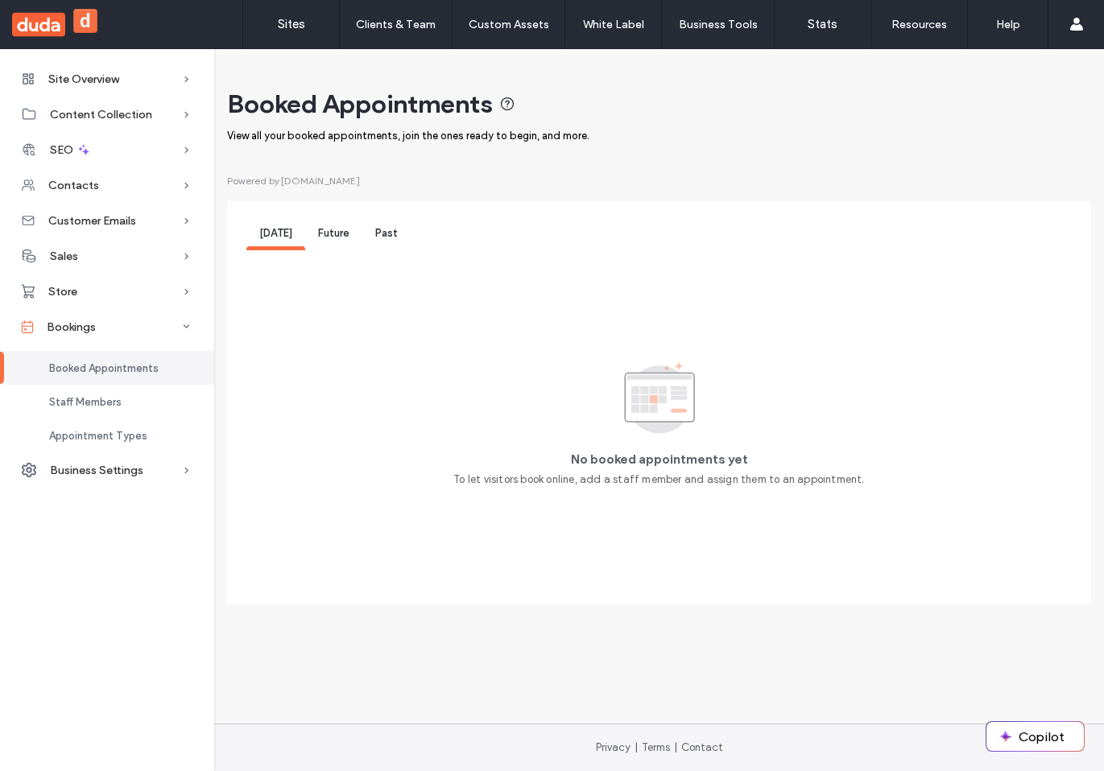
click at [333, 237] on span "Future" at bounding box center [333, 233] width 31 height 12
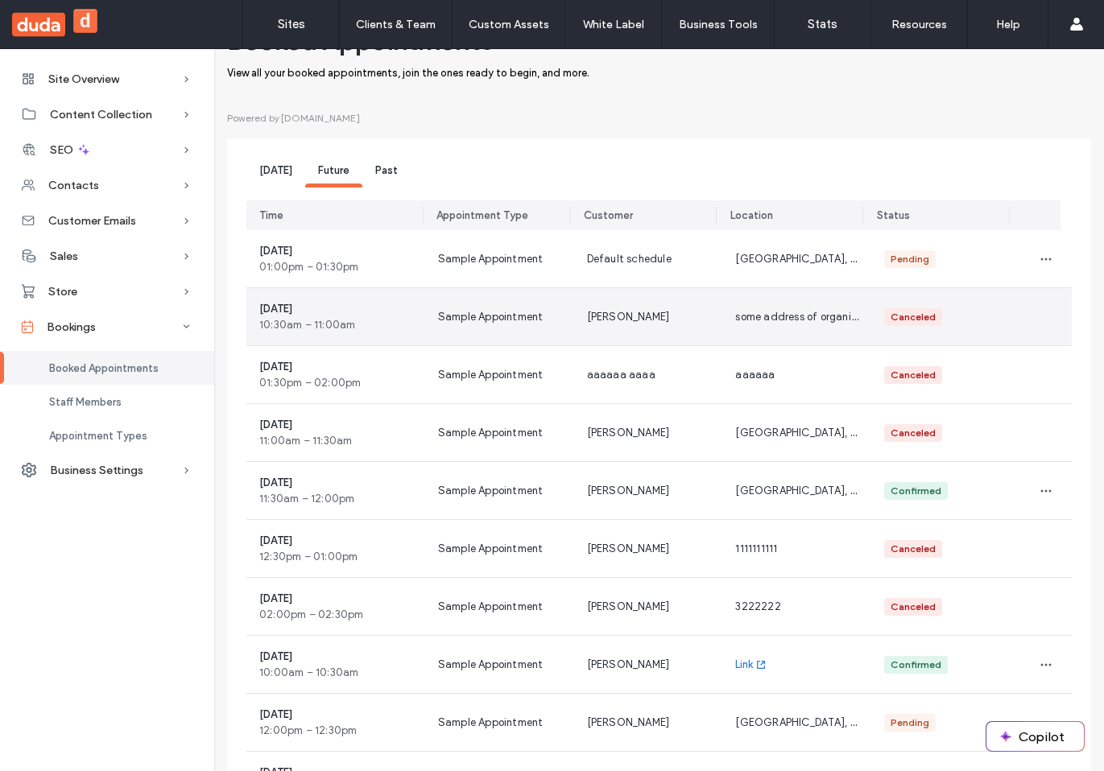
scroll to position [56, 0]
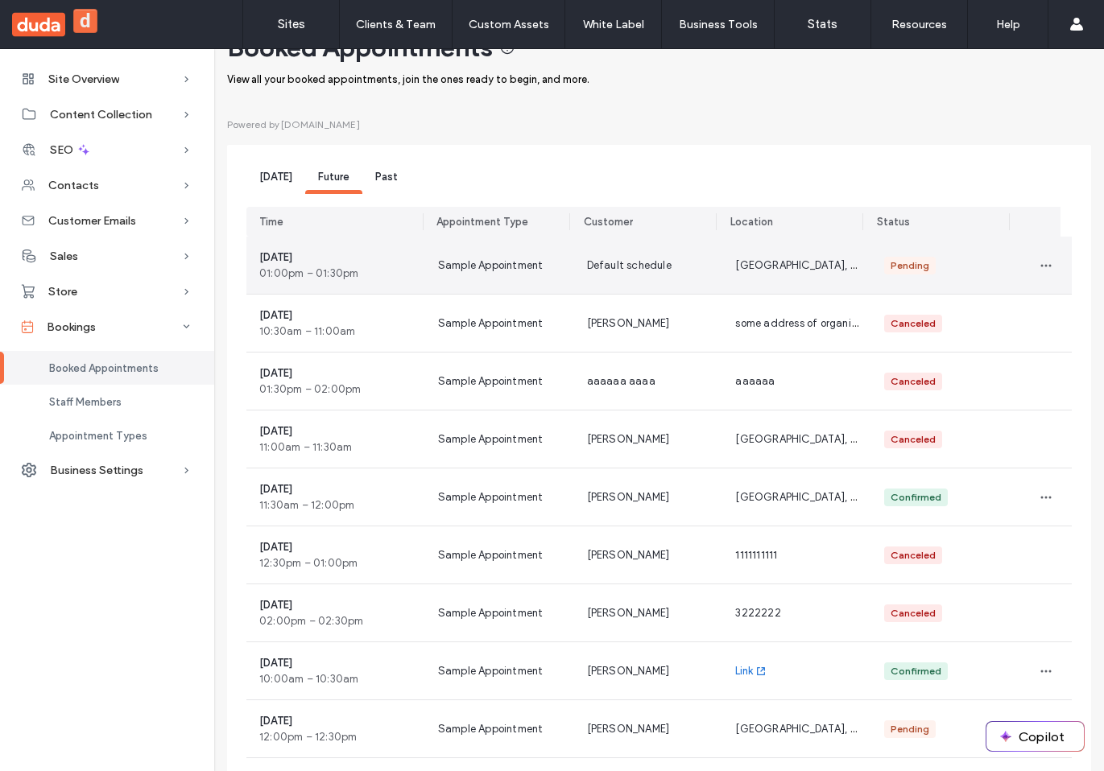
click at [702, 269] on div "Default schedule" at bounding box center [648, 265] width 149 height 57
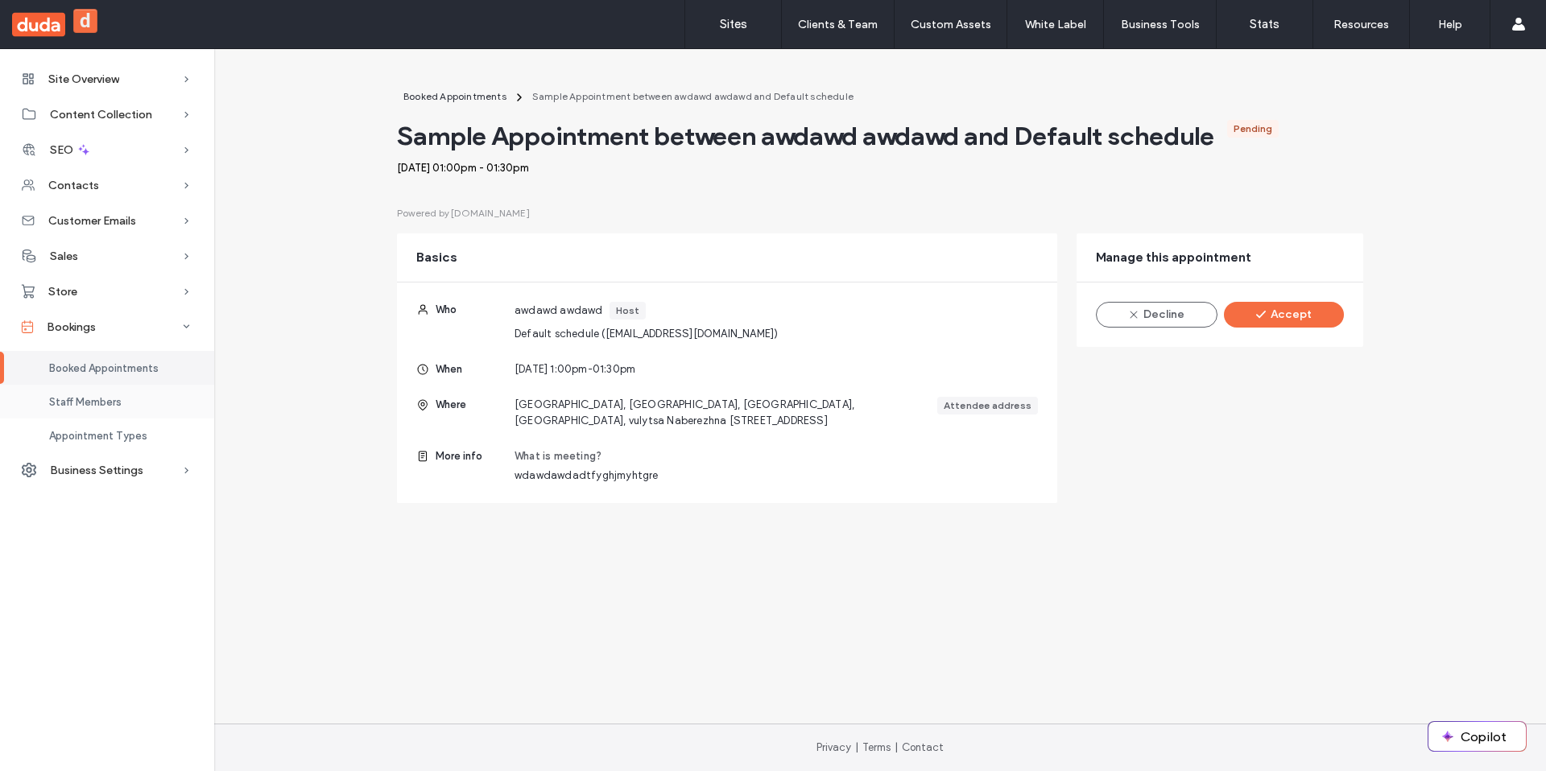
click at [117, 399] on span "Staff Members" at bounding box center [85, 402] width 72 height 12
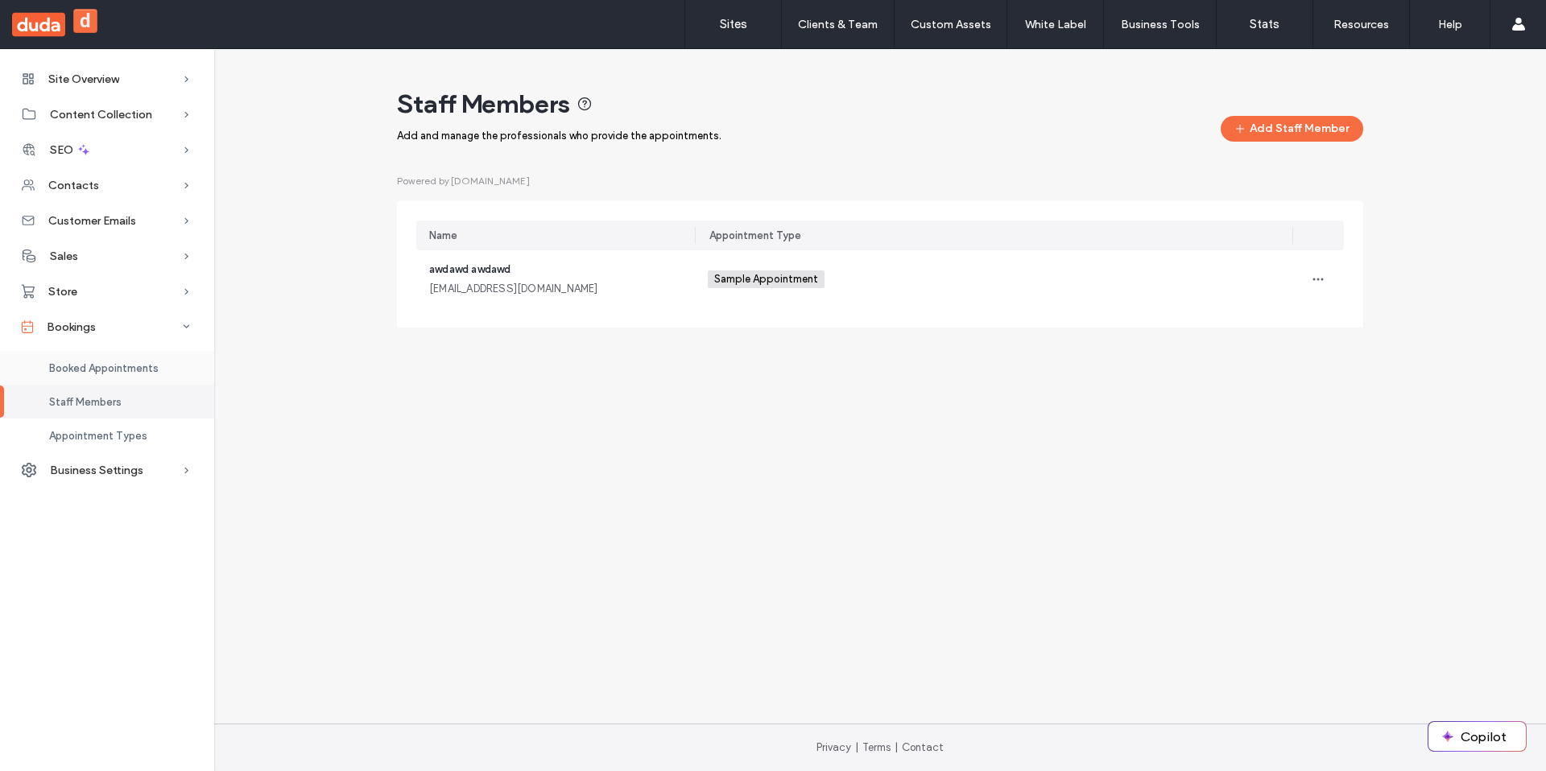
click at [122, 370] on span "Booked Appointments" at bounding box center [104, 368] width 110 height 12
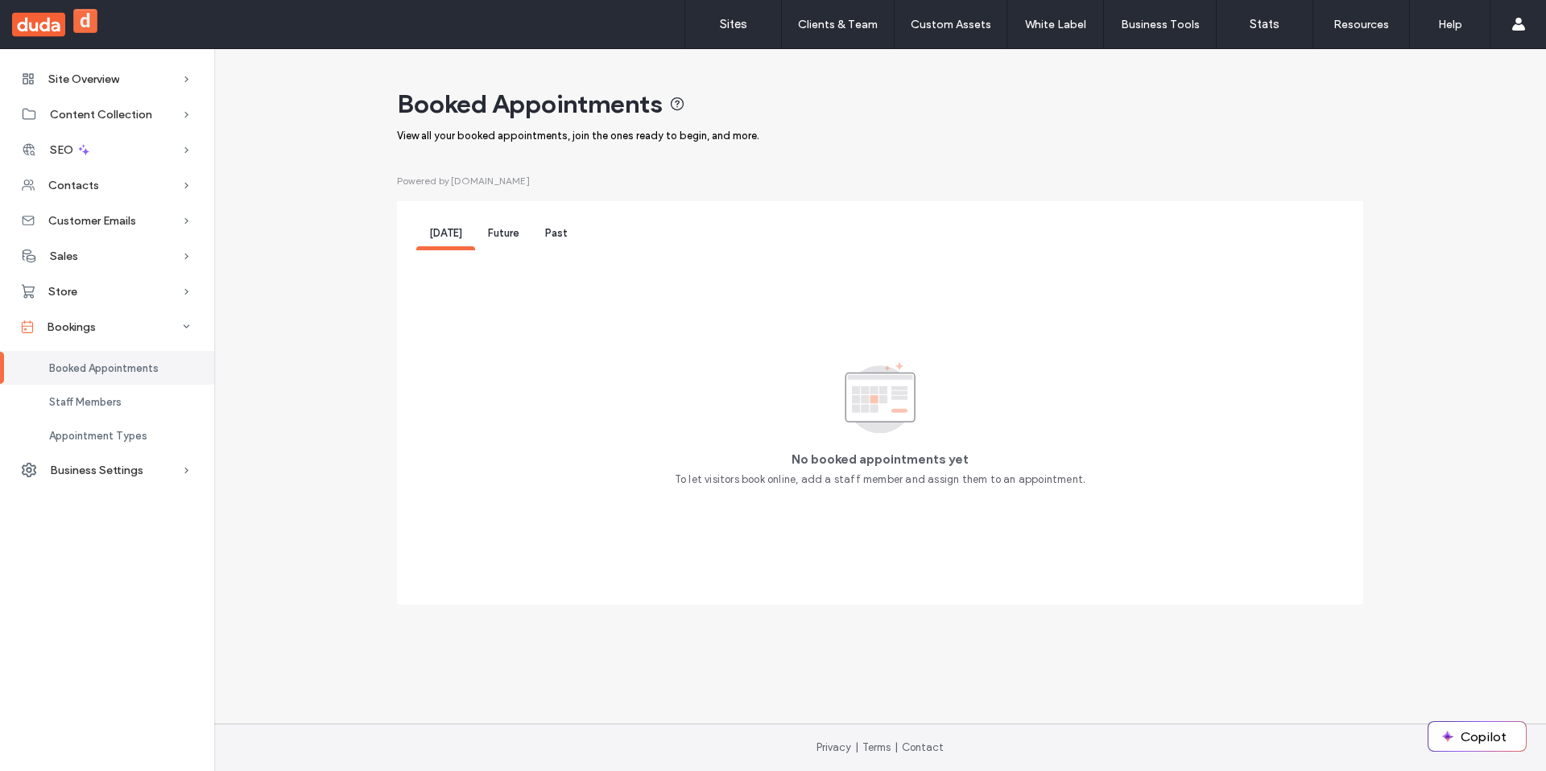
click at [478, 228] on div "Future" at bounding box center [503, 236] width 57 height 30
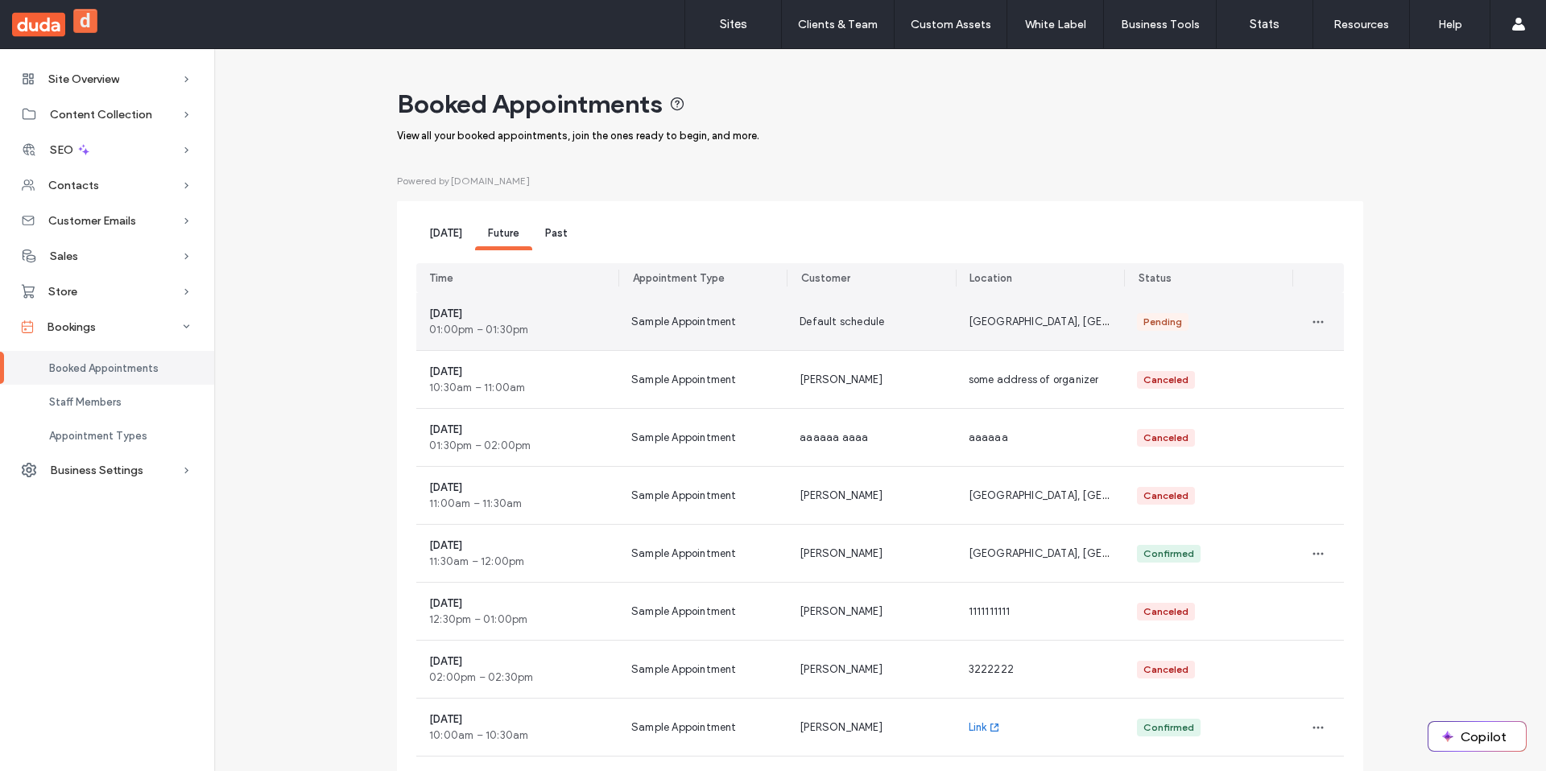
click at [666, 319] on span "Sample Appointment" at bounding box center [683, 322] width 105 height 16
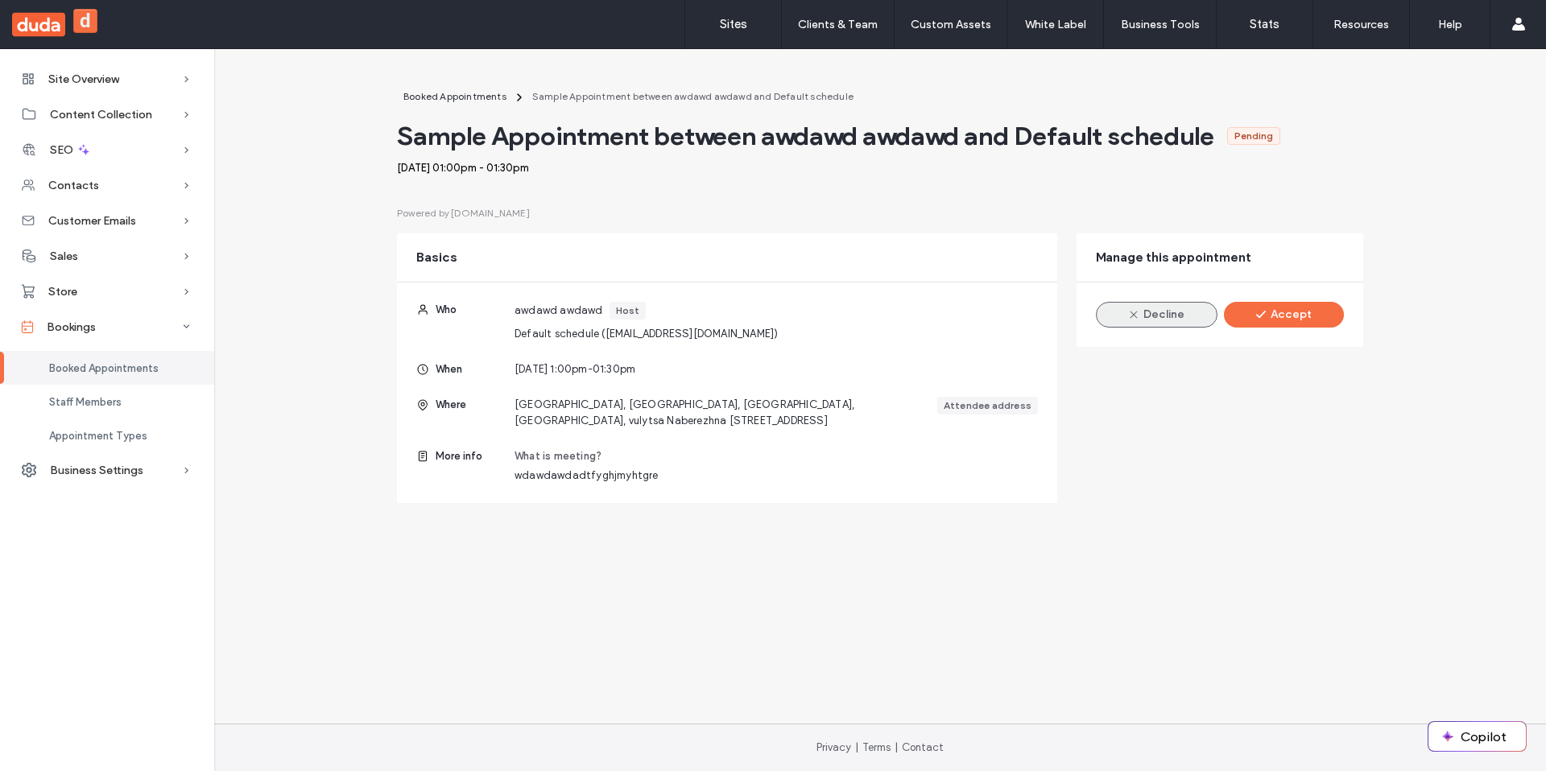
click at [1143, 321] on span "button" at bounding box center [1135, 315] width 16 height 23
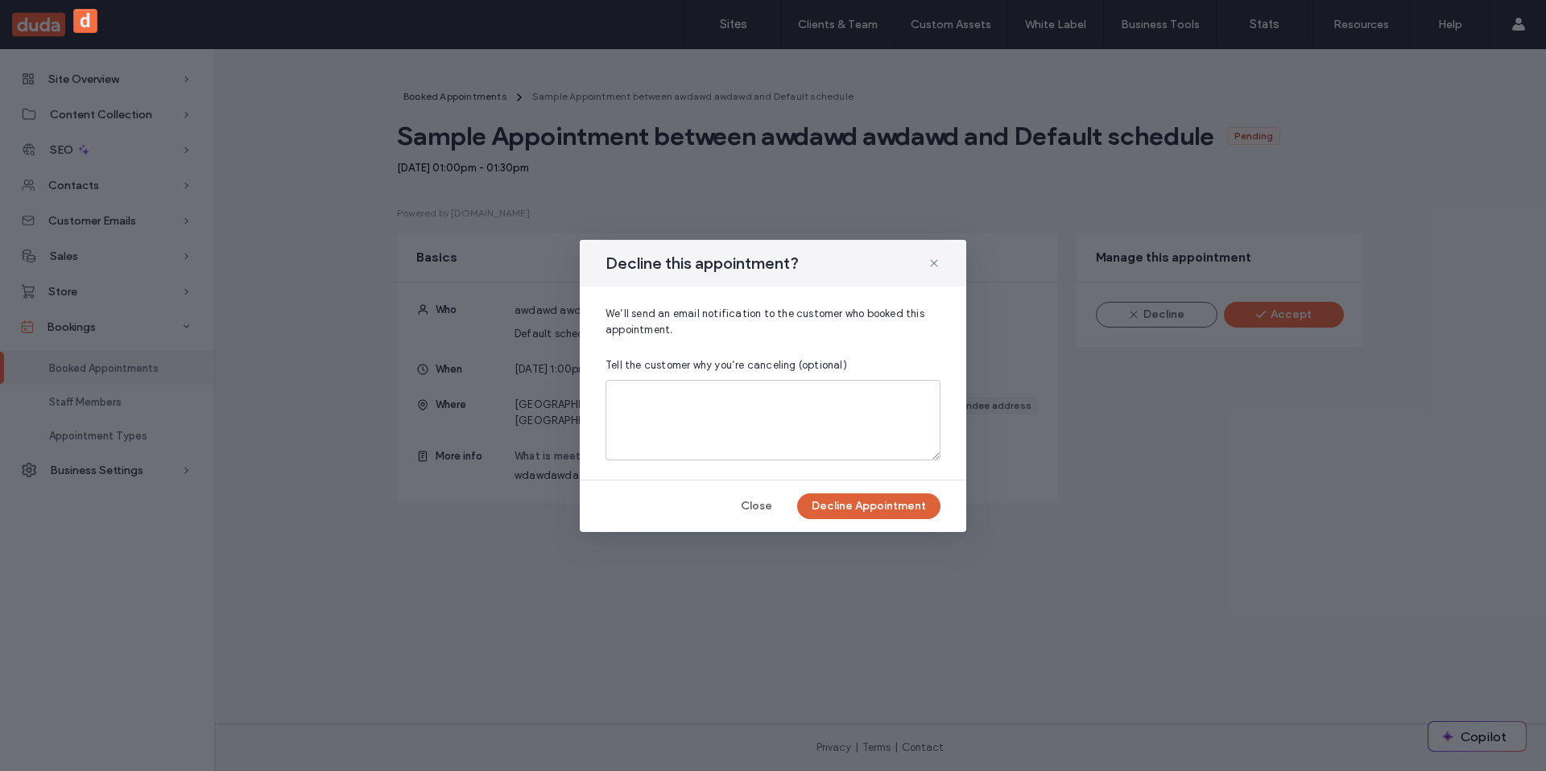
click at [903, 505] on button "Decline Appointment" at bounding box center [868, 507] width 143 height 26
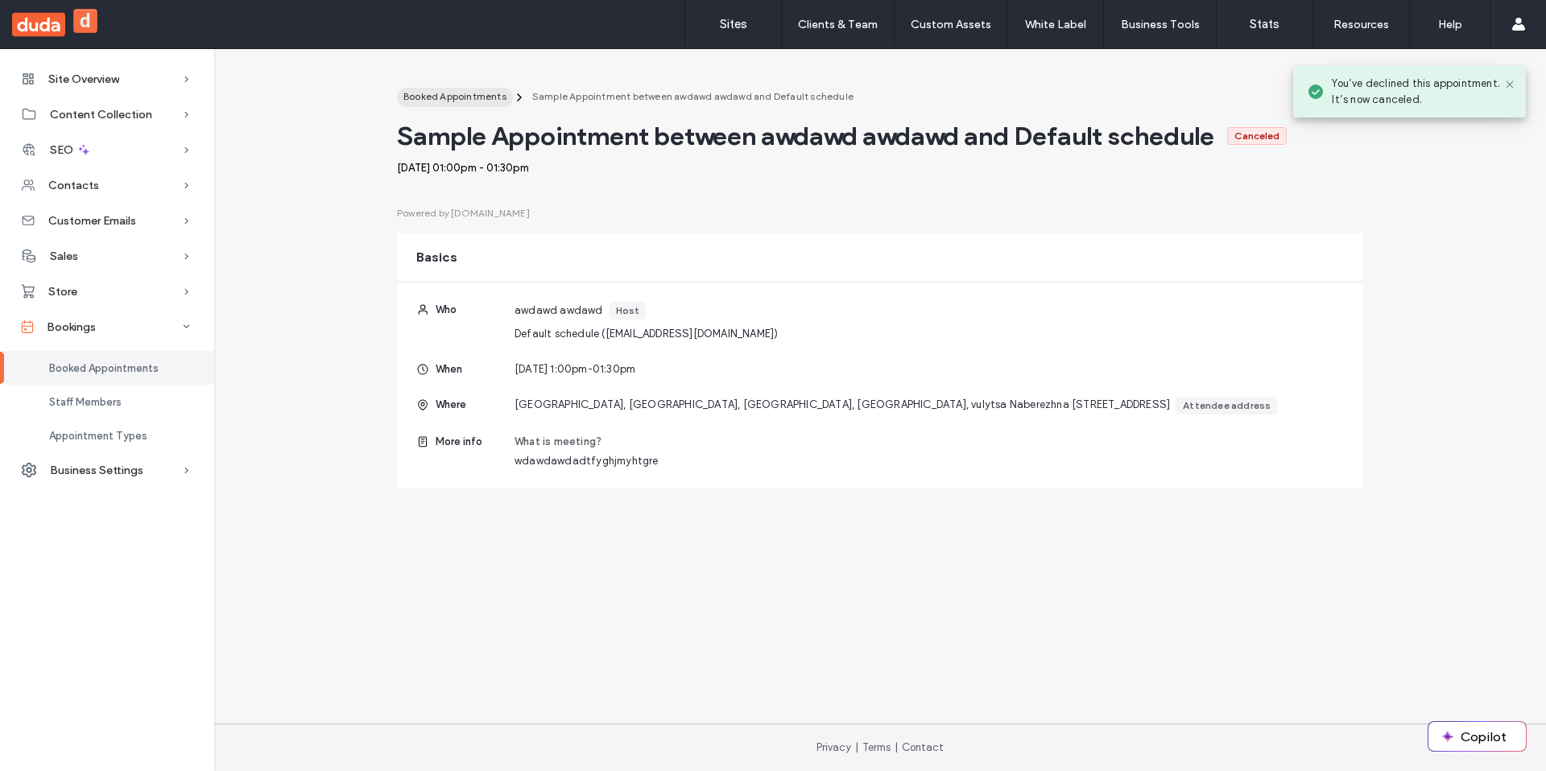
click at [435, 93] on span "Booked Appointments" at bounding box center [454, 96] width 103 height 12
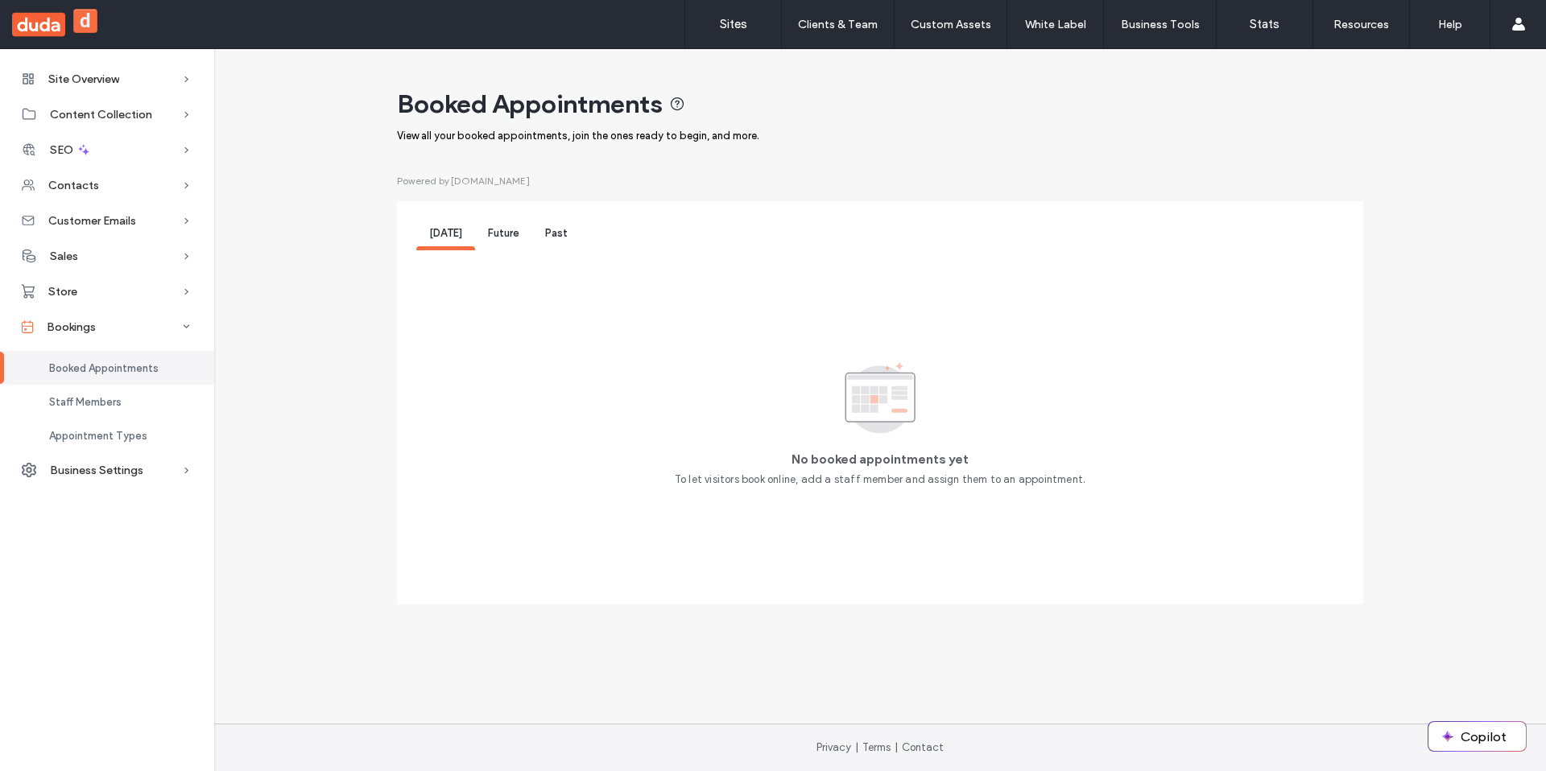
click at [488, 238] on span "Future" at bounding box center [503, 233] width 31 height 12
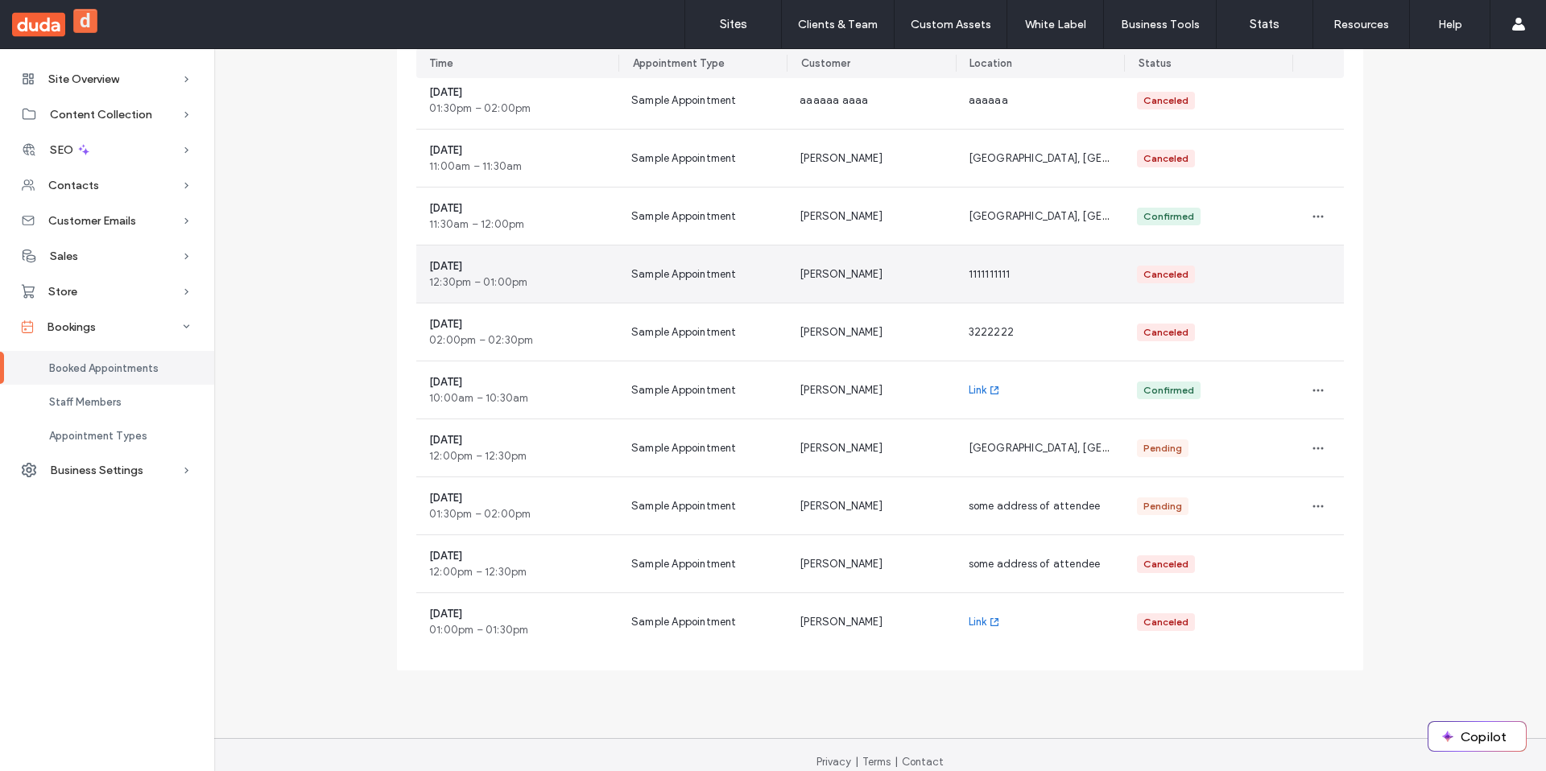
scroll to position [354, 0]
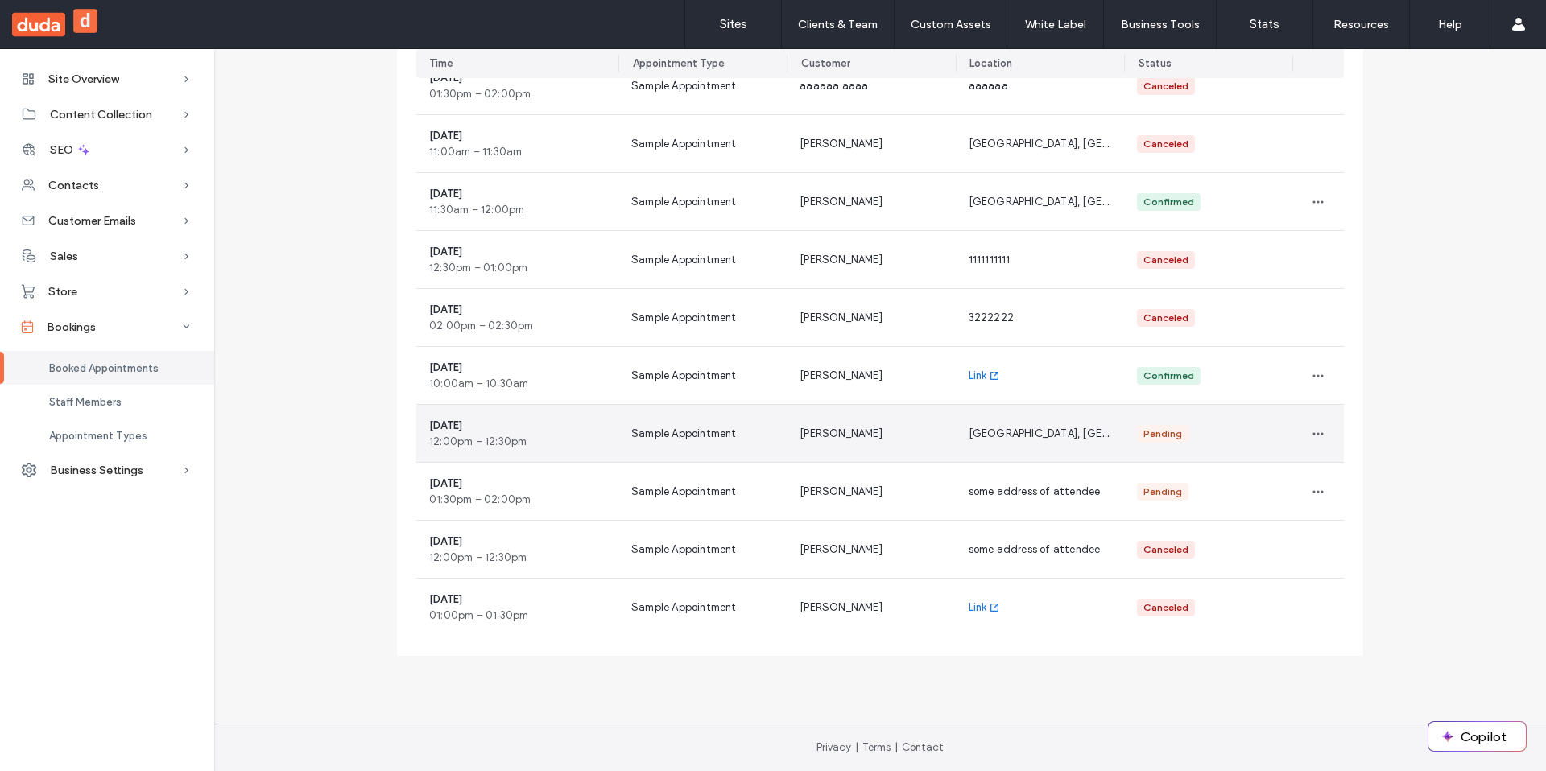
click at [1063, 449] on div "[GEOGRAPHIC_DATA], [GEOGRAPHIC_DATA], [GEOGRAPHIC_DATA], [GEOGRAPHIC_DATA], vul…" at bounding box center [1040, 433] width 168 height 57
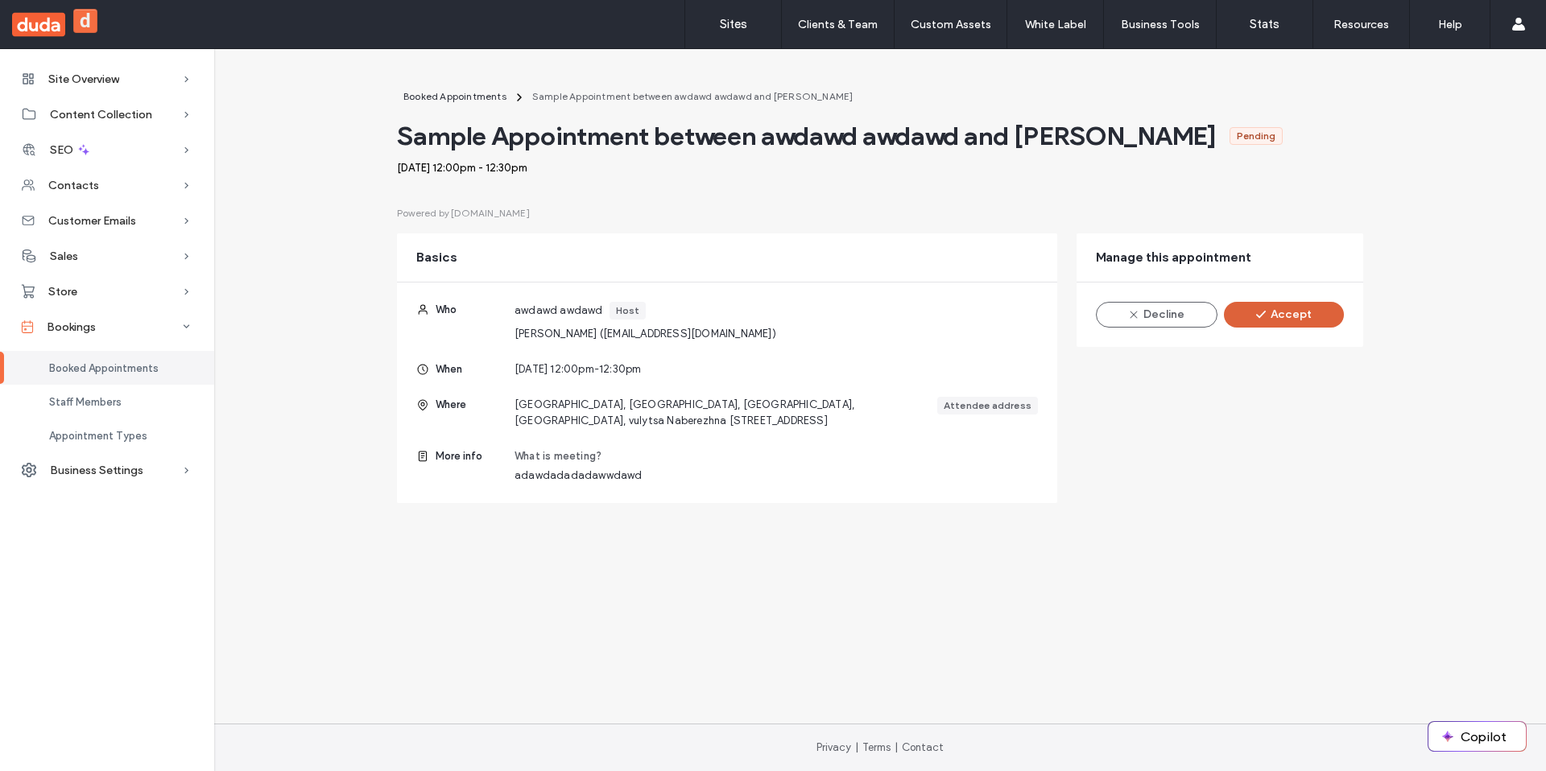
click at [1280, 309] on button "Accept" at bounding box center [1284, 315] width 120 height 26
